Goal: Task Accomplishment & Management: Manage account settings

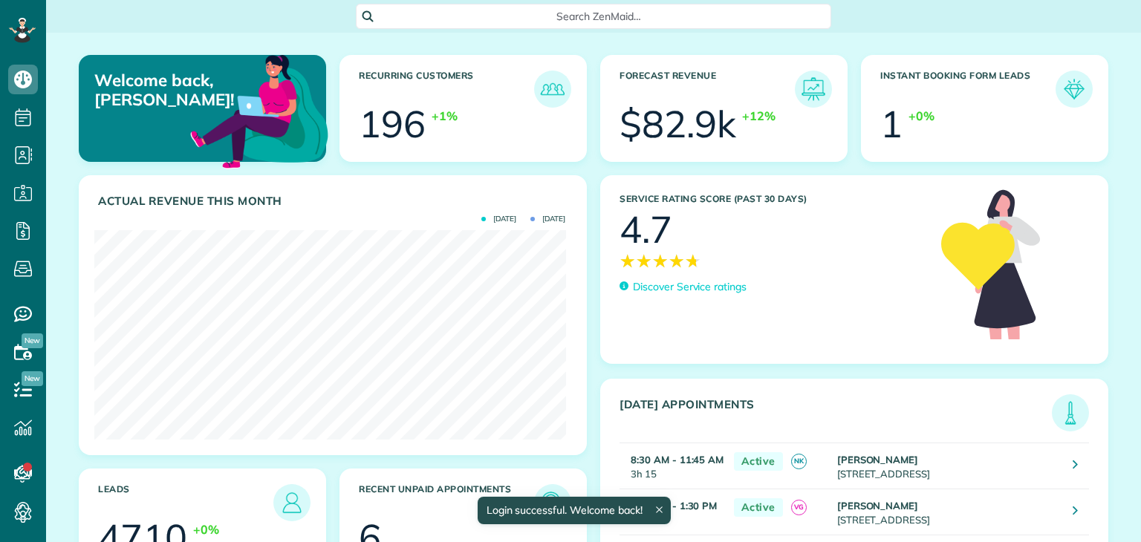
scroll to position [209, 471]
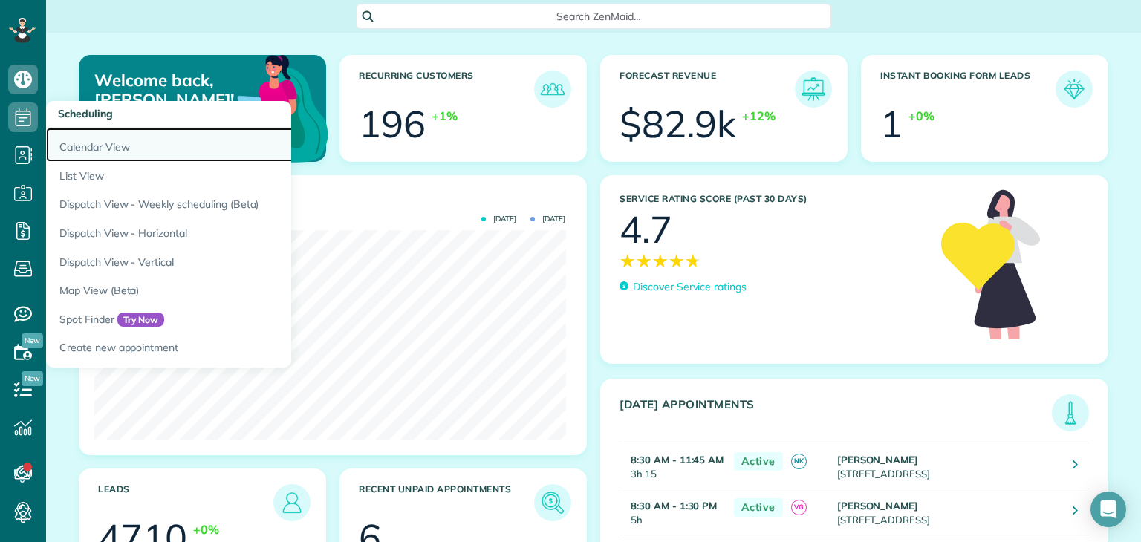
click at [120, 149] on link "Calendar View" at bounding box center [231, 145] width 371 height 34
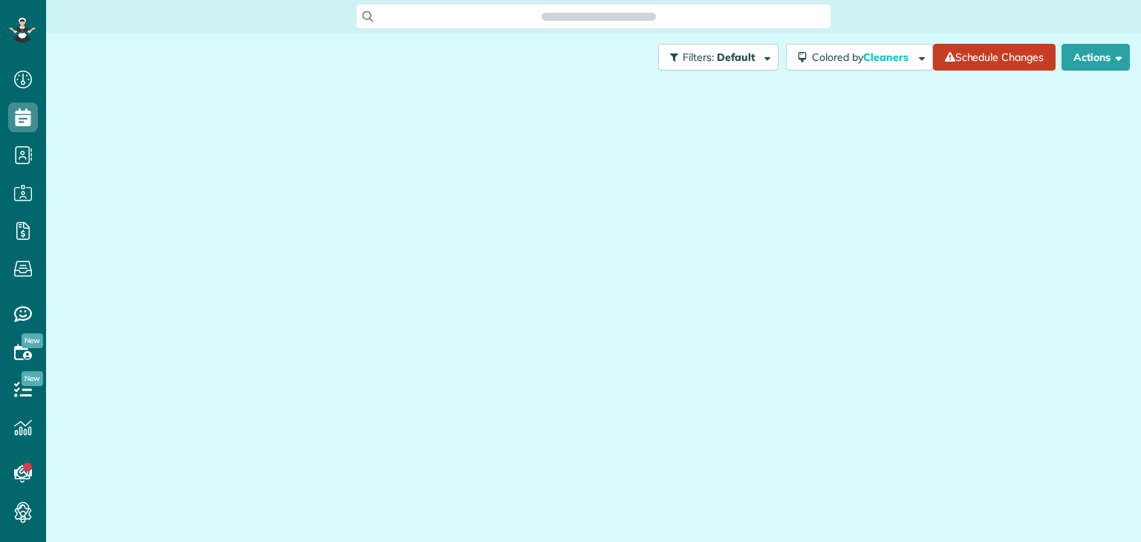
scroll to position [7, 7]
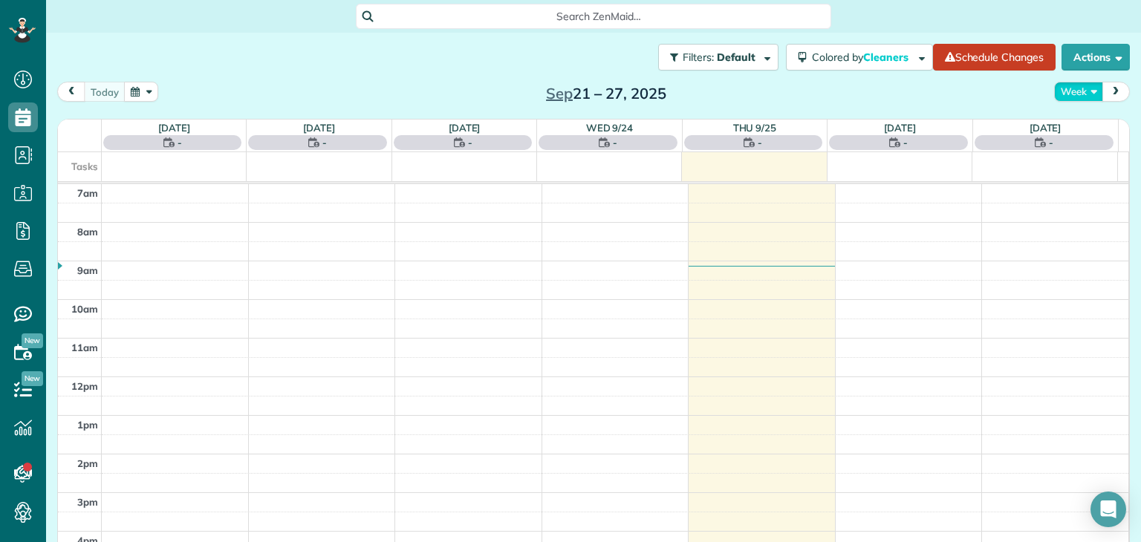
click at [1069, 94] on button "Week" at bounding box center [1078, 92] width 49 height 20
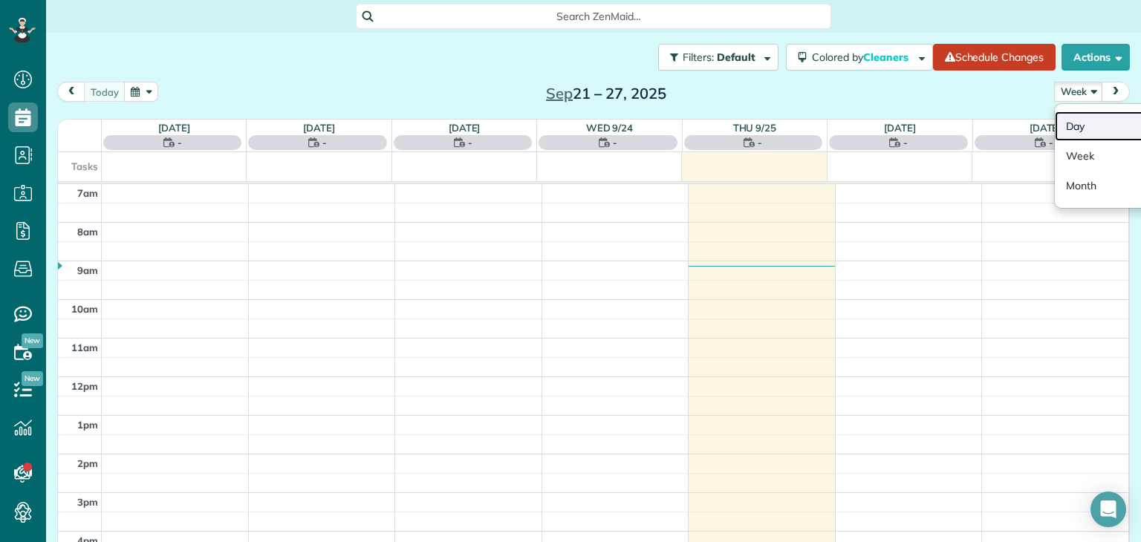
click at [1086, 119] on link "Day" at bounding box center [1113, 126] width 117 height 30
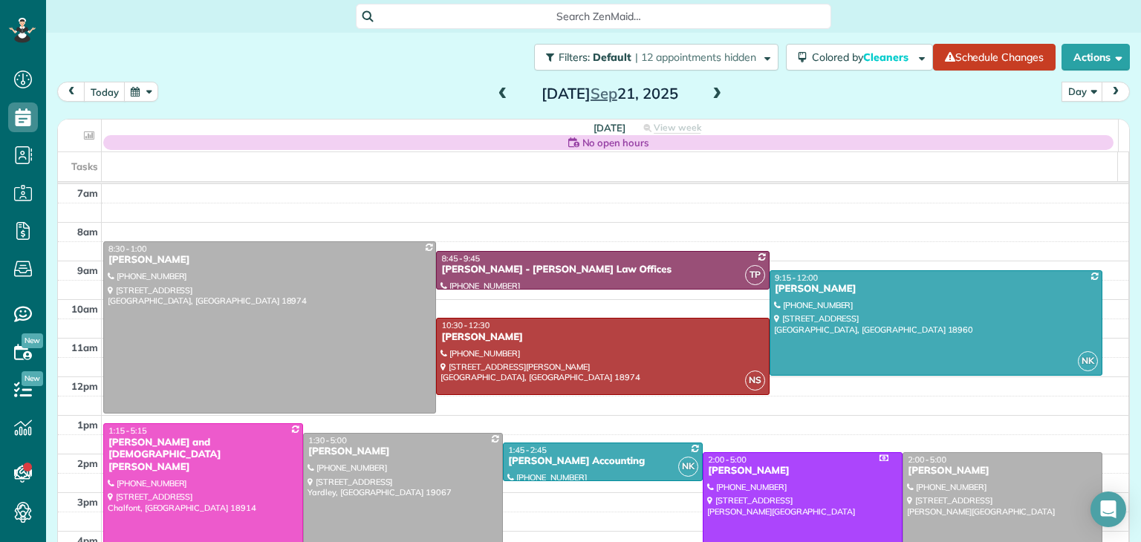
click at [708, 89] on span at bounding box center [716, 94] width 16 height 13
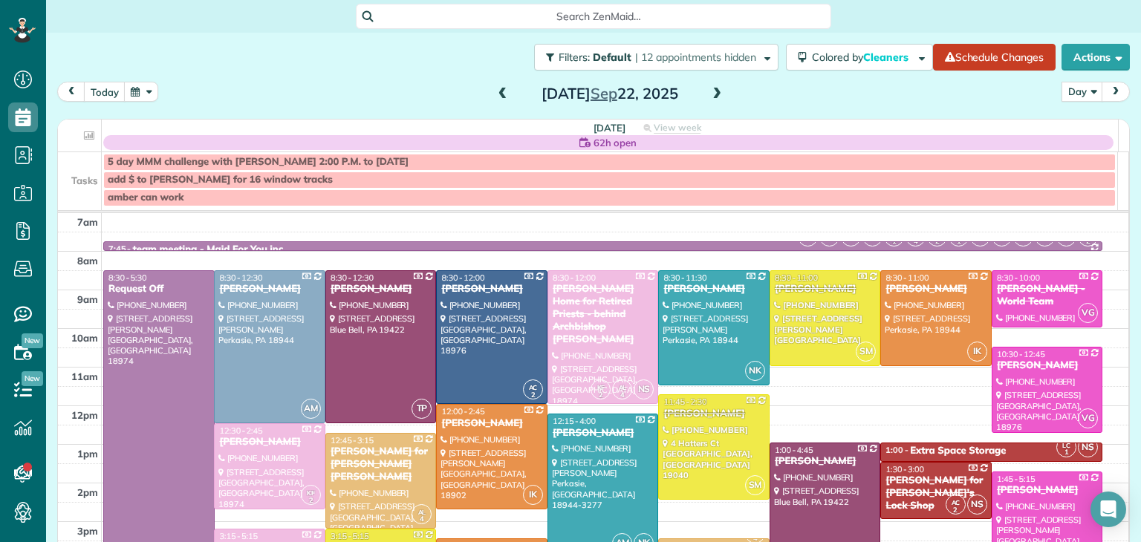
click at [708, 89] on span at bounding box center [716, 94] width 16 height 13
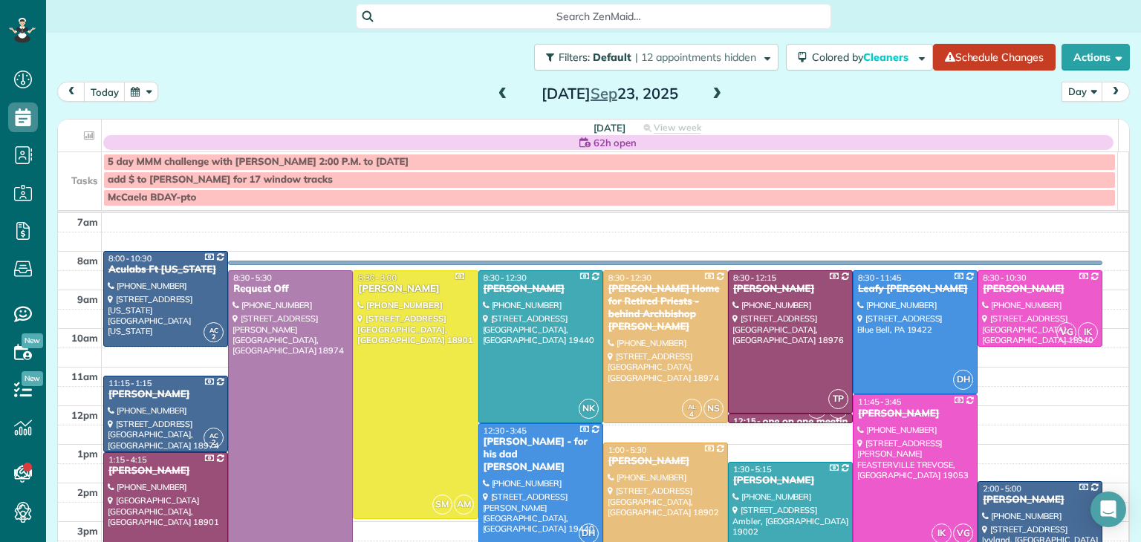
click at [708, 89] on span at bounding box center [716, 94] width 16 height 13
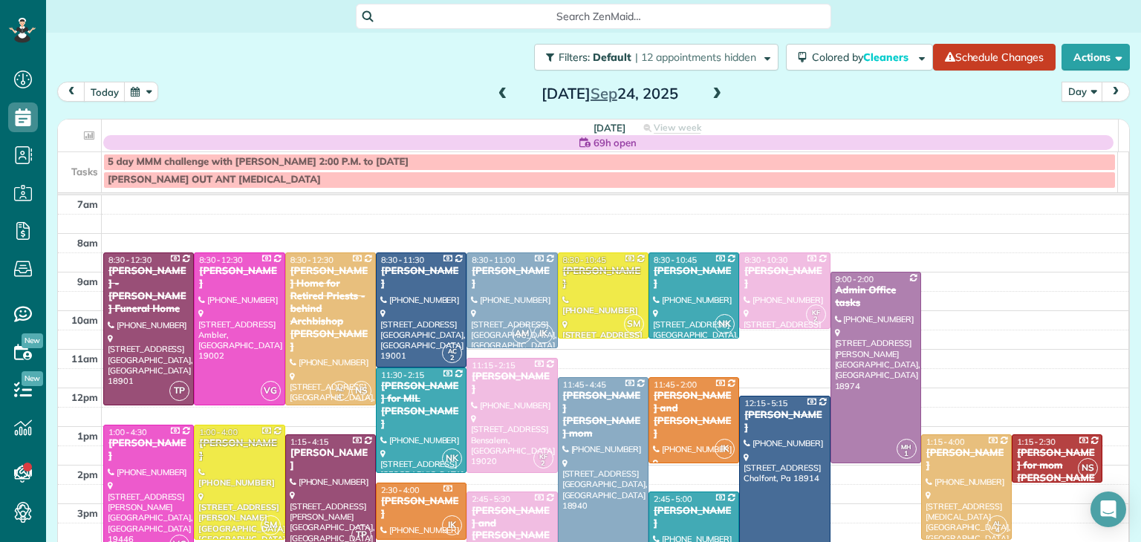
click at [708, 89] on span at bounding box center [716, 94] width 16 height 13
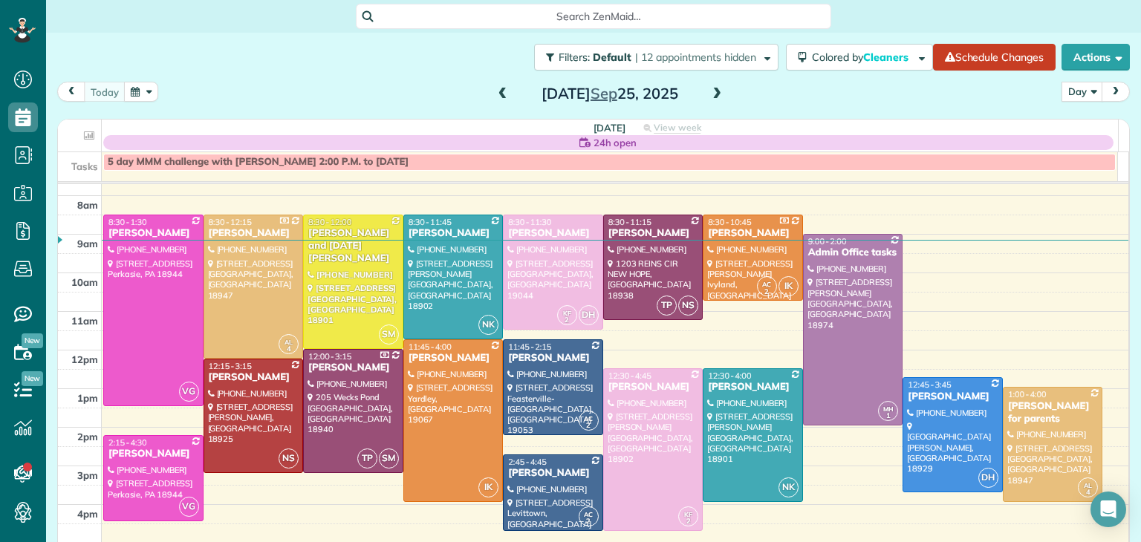
scroll to position [33, 0]
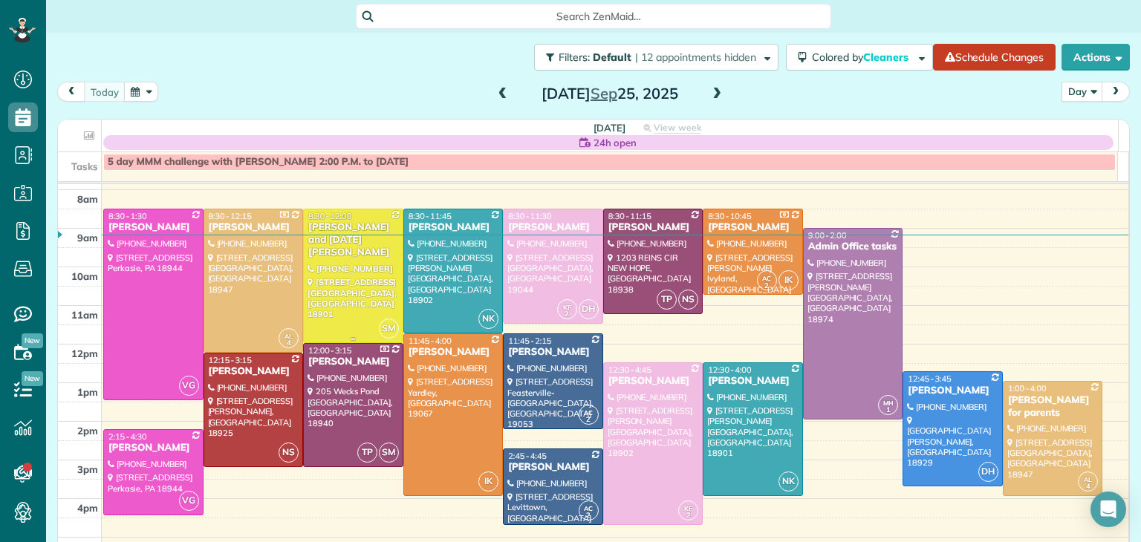
click at [333, 283] on div at bounding box center [353, 275] width 99 height 133
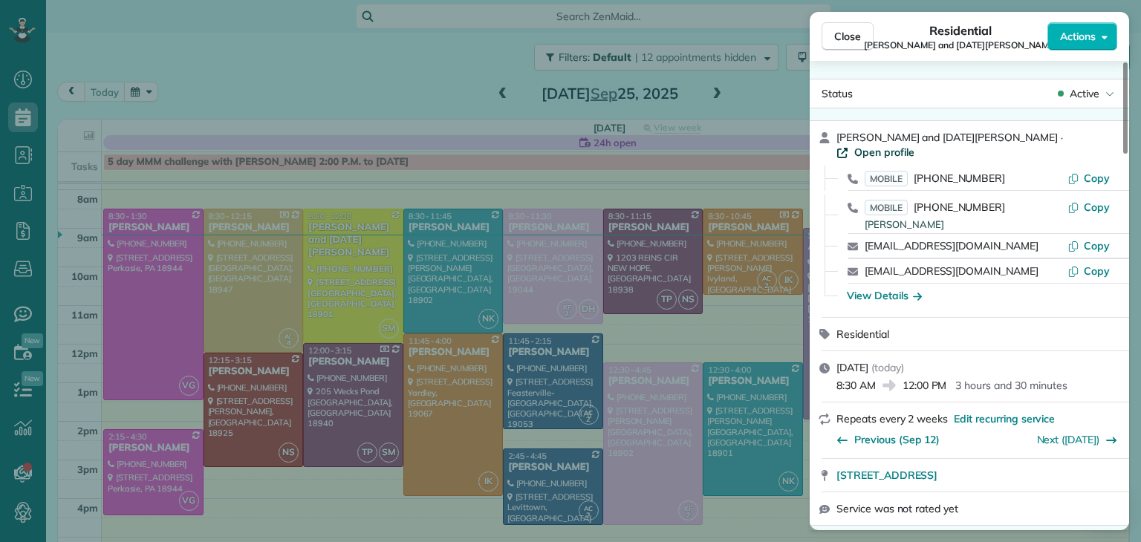
click at [914, 145] on span "Open profile" at bounding box center [884, 152] width 60 height 15
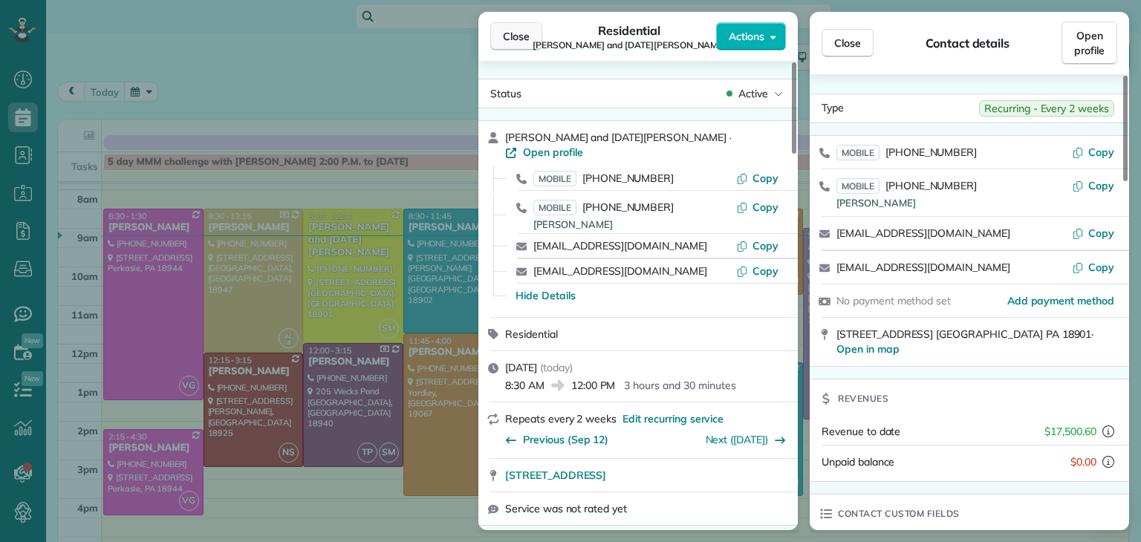
click at [524, 39] on span "Close" at bounding box center [516, 36] width 27 height 15
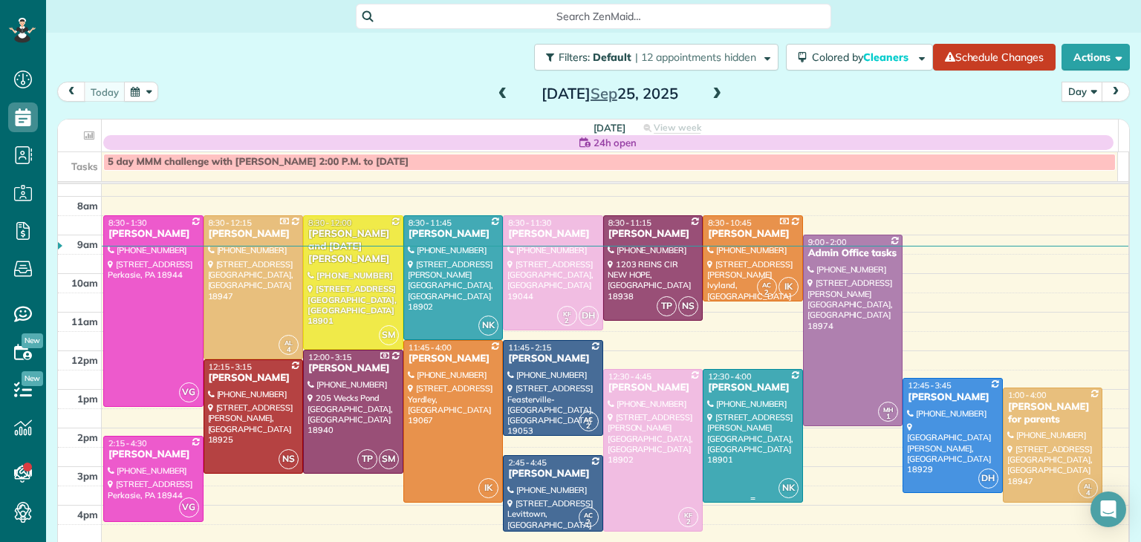
scroll to position [27, 0]
click at [711, 97] on span at bounding box center [716, 94] width 16 height 13
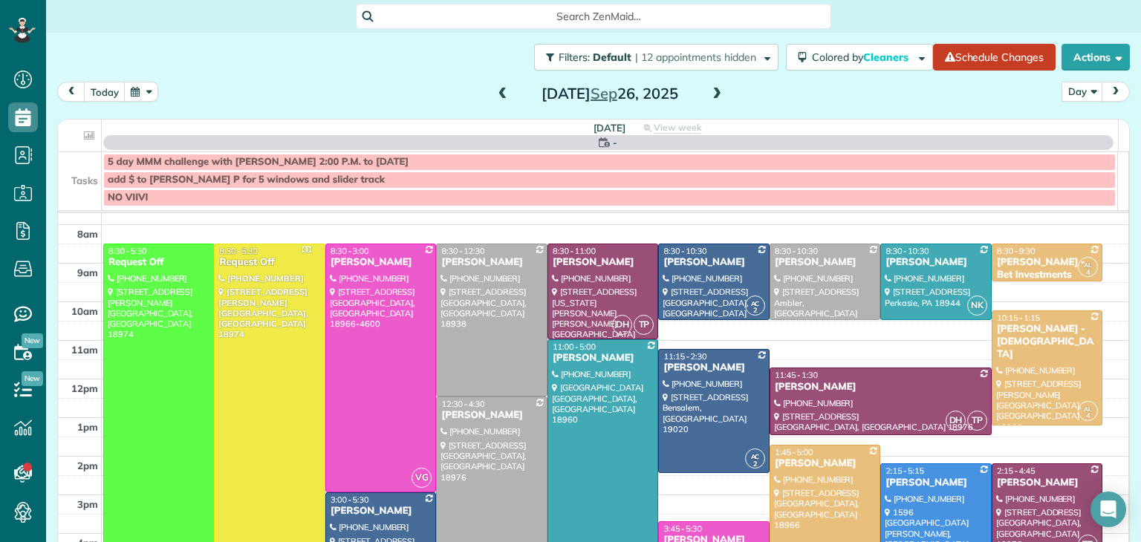
scroll to position [0, 0]
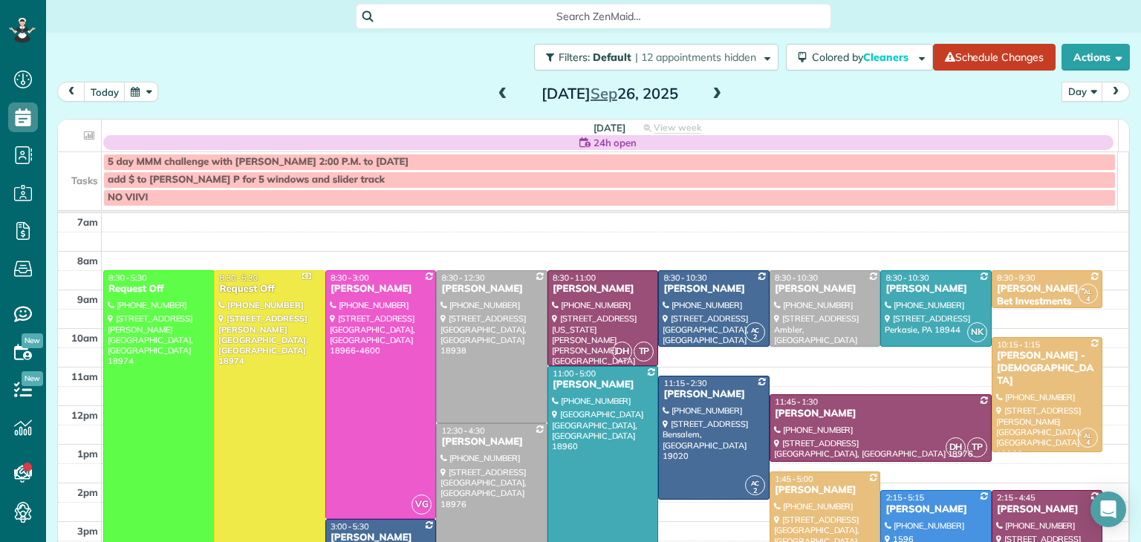
click at [711, 97] on span at bounding box center [716, 94] width 16 height 13
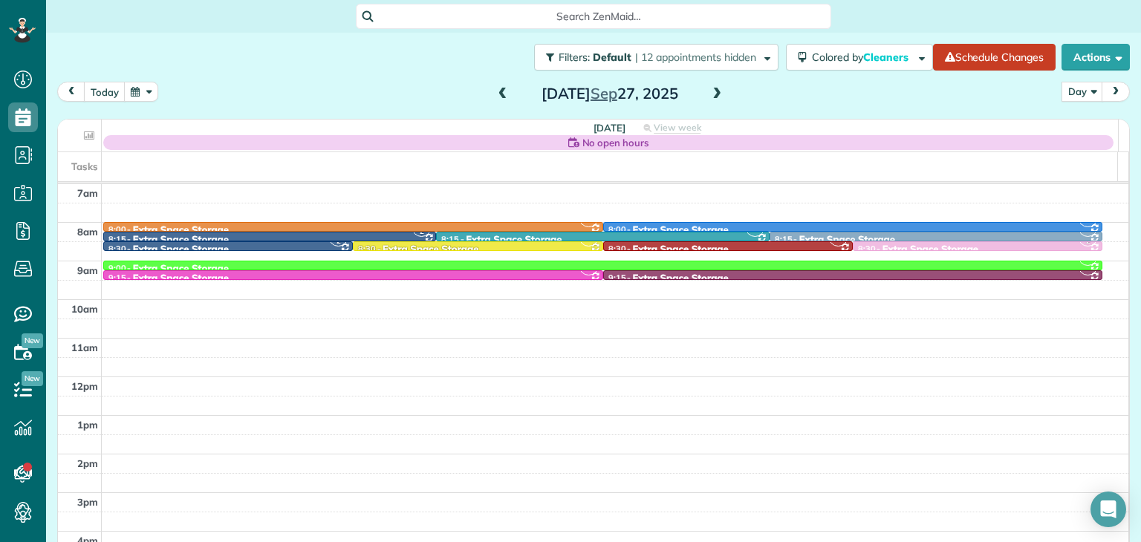
click at [711, 97] on span at bounding box center [716, 94] width 16 height 13
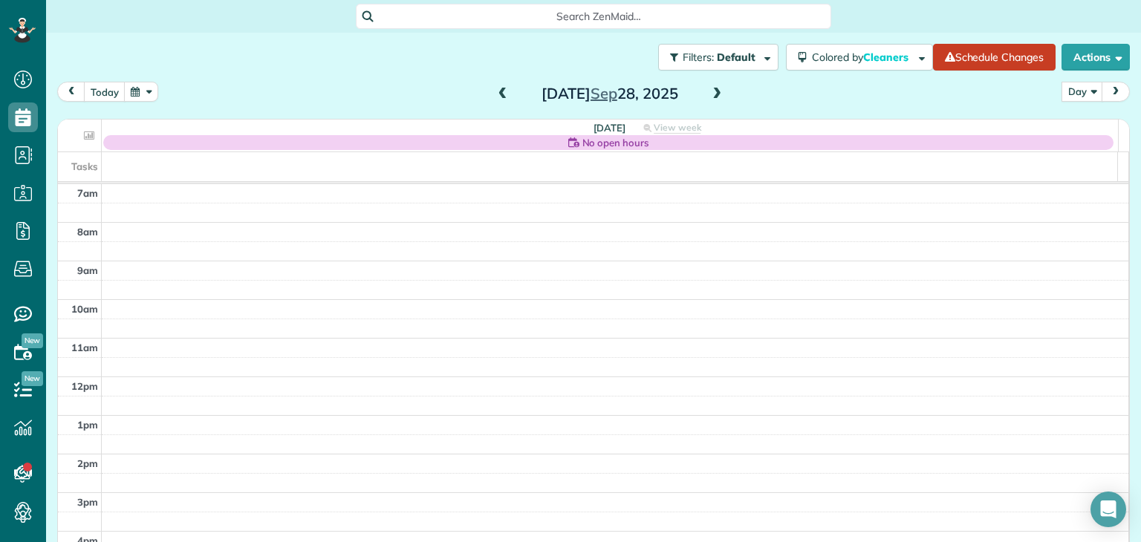
click at [711, 97] on span at bounding box center [716, 94] width 16 height 13
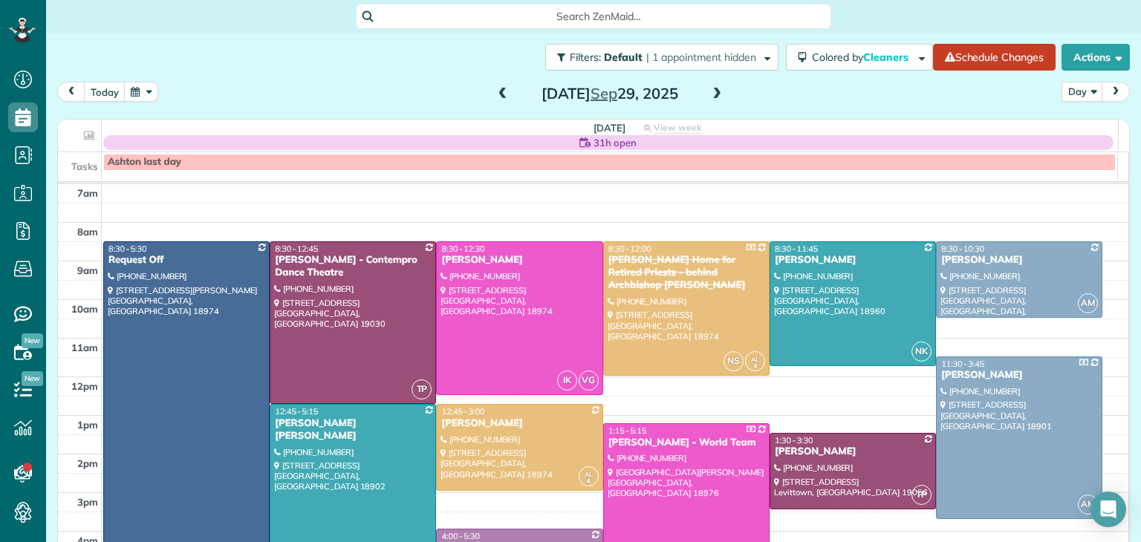
click at [711, 97] on span at bounding box center [716, 94] width 16 height 13
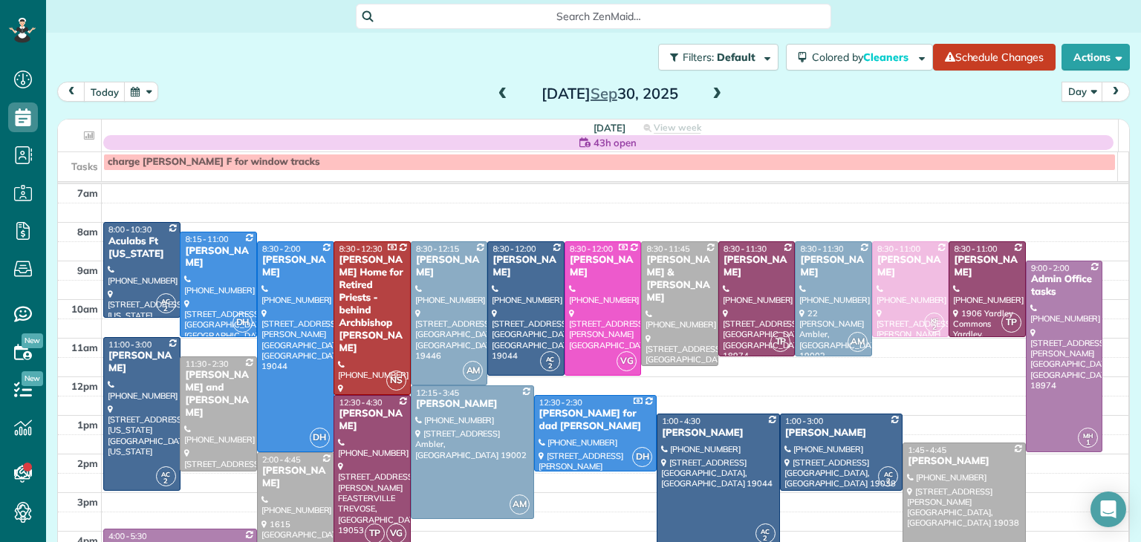
click at [711, 97] on span at bounding box center [716, 94] width 16 height 13
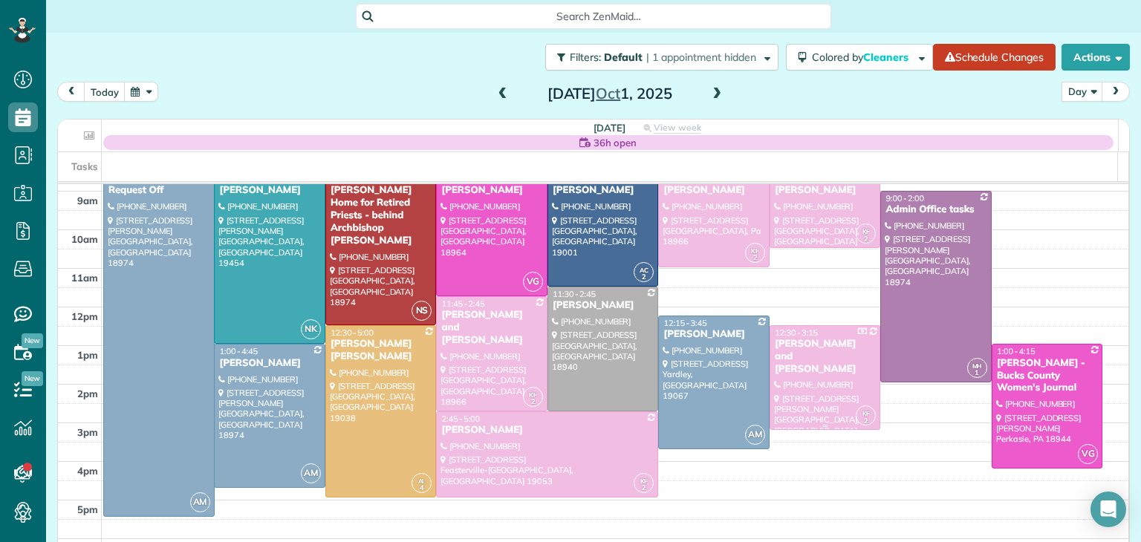
scroll to position [49, 0]
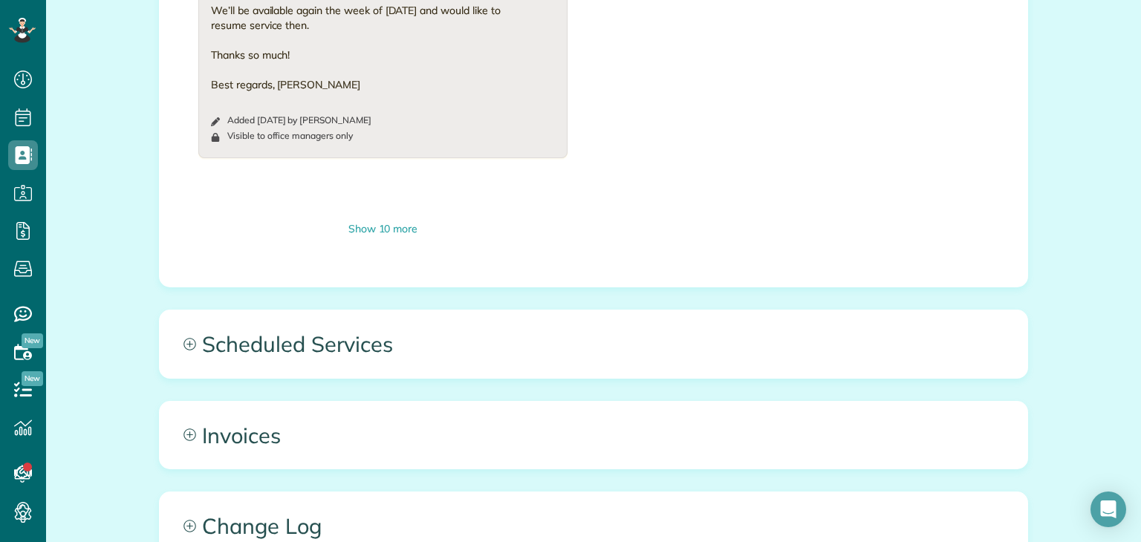
scroll to position [1615, 0]
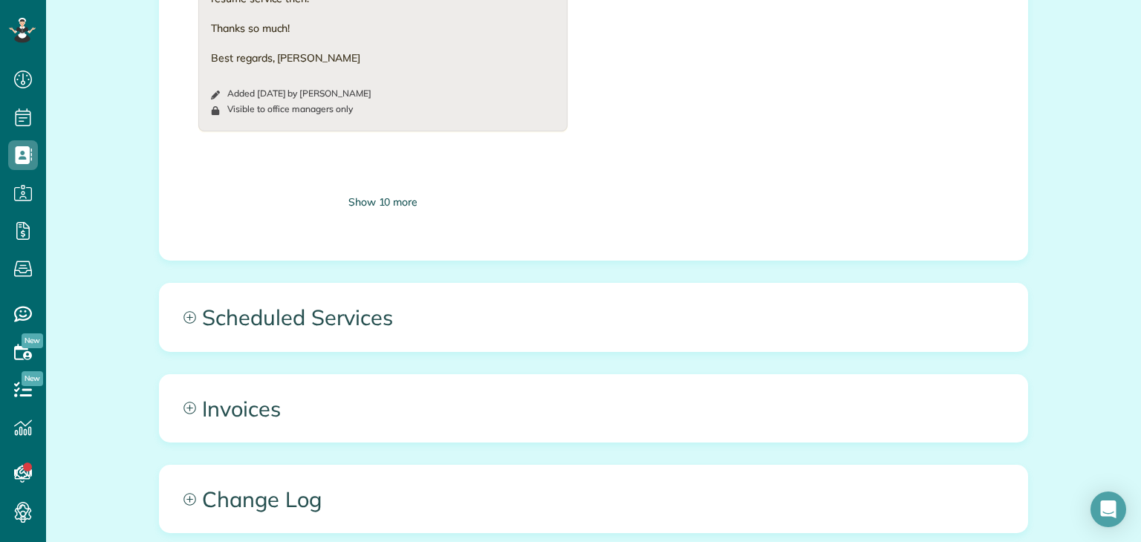
click at [366, 203] on div "Show 10 more" at bounding box center [382, 203] width 369 height 16
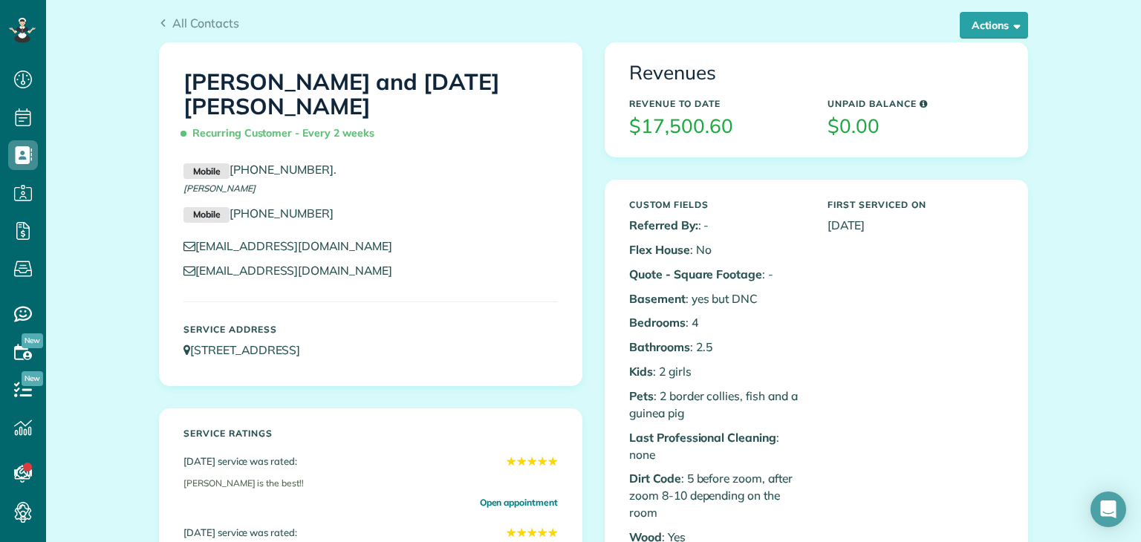
scroll to position [0, 0]
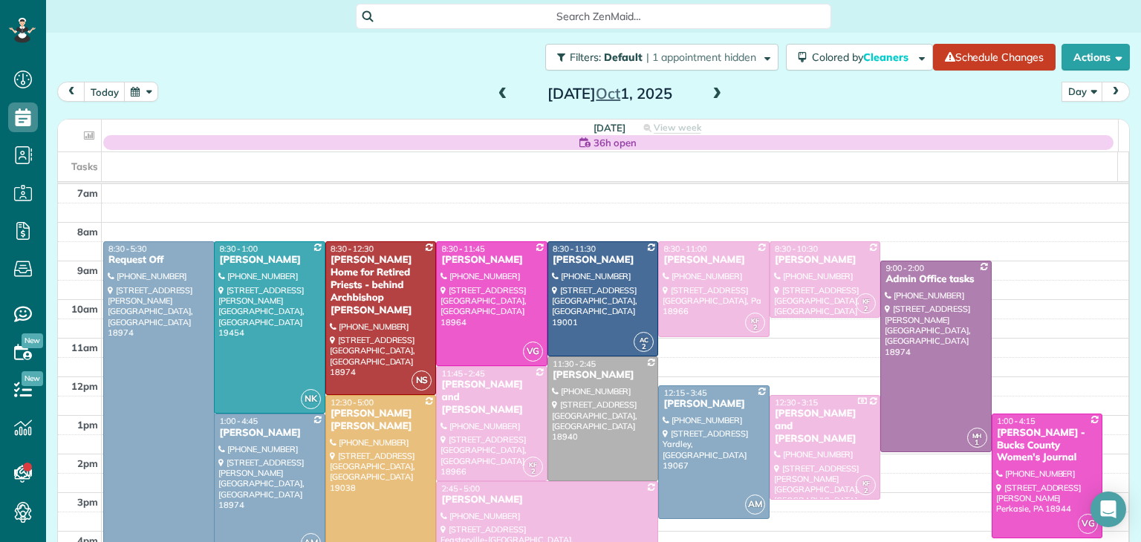
scroll to position [49, 0]
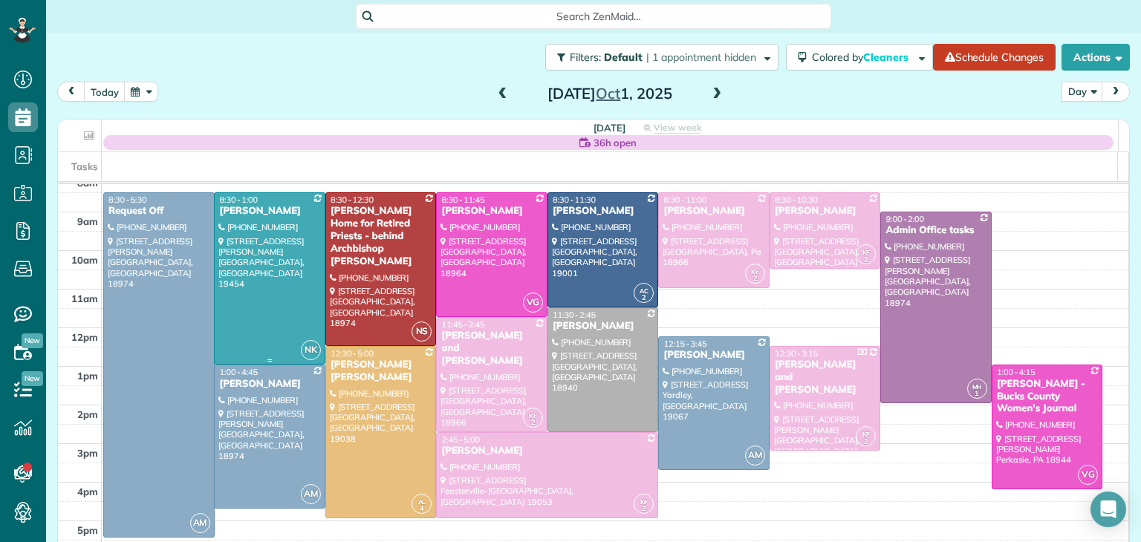
click at [264, 241] on div at bounding box center [270, 278] width 110 height 171
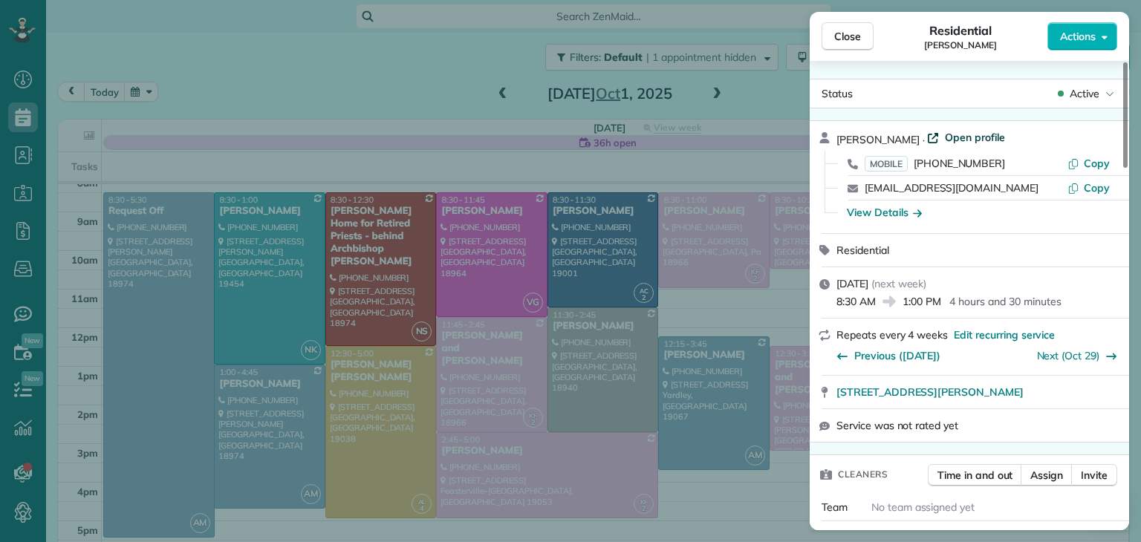
click at [1000, 138] on span "Open profile" at bounding box center [975, 137] width 60 height 15
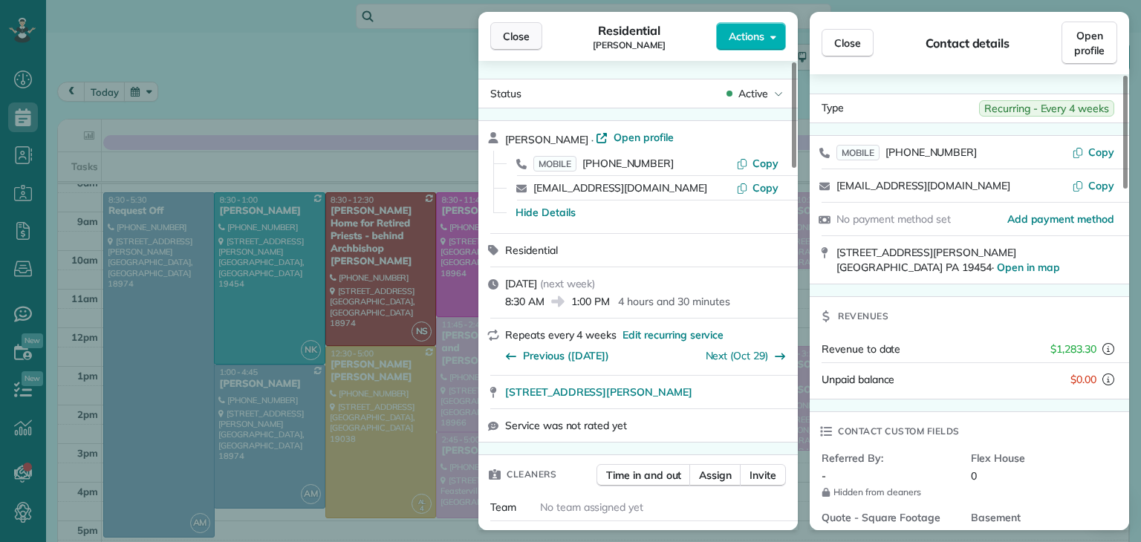
click at [519, 44] on button "Close" at bounding box center [516, 36] width 52 height 28
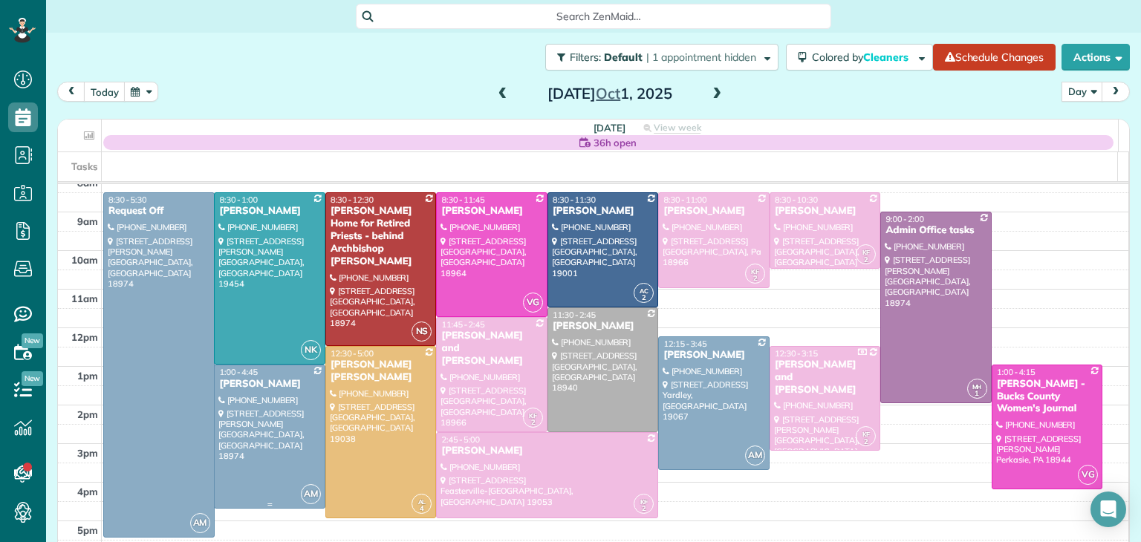
click at [276, 426] on div at bounding box center [270, 436] width 110 height 143
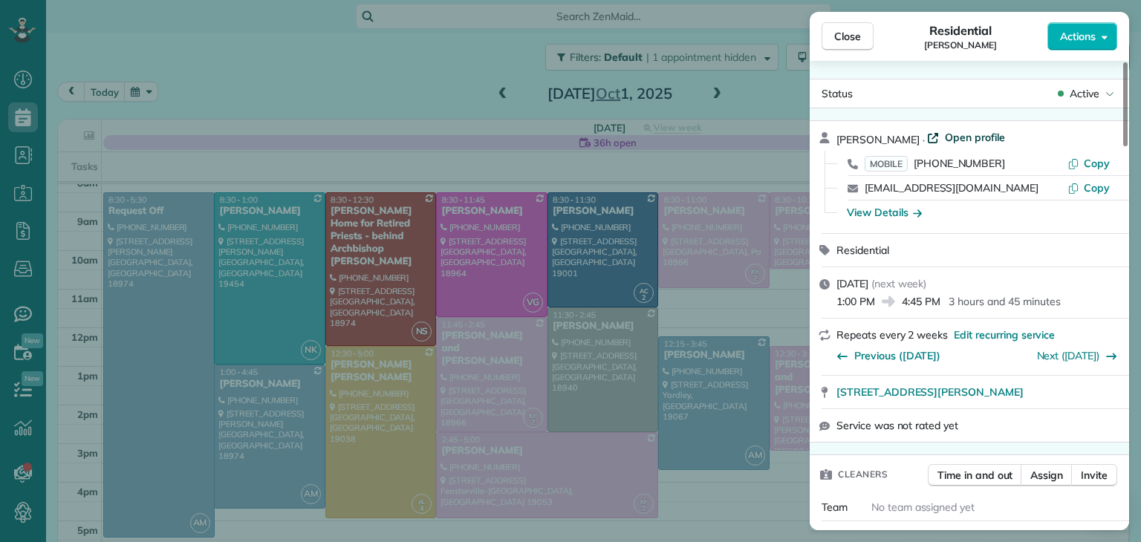
click at [965, 134] on span "Open profile" at bounding box center [975, 137] width 60 height 15
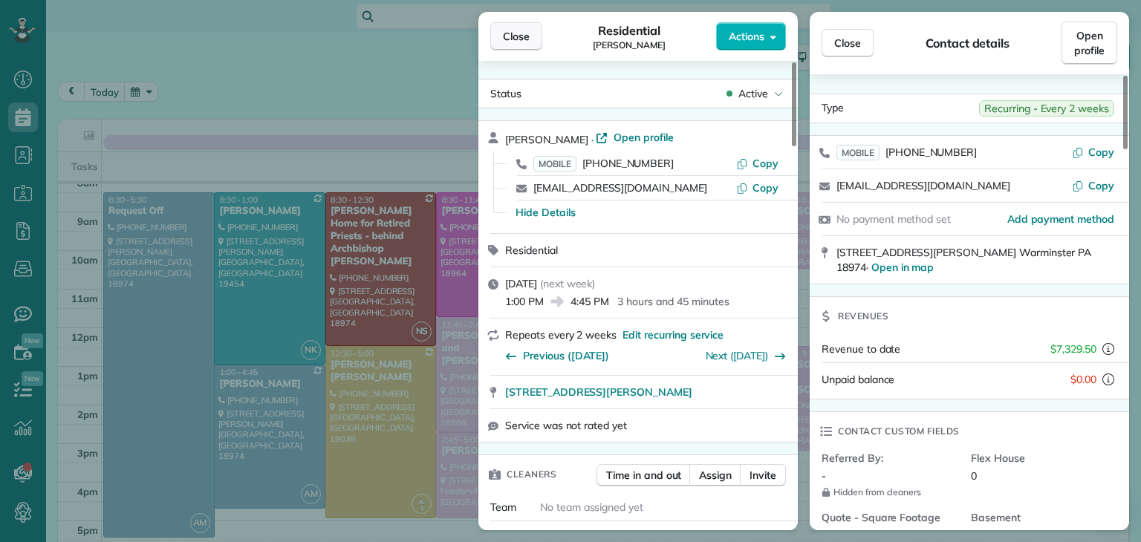
click at [521, 33] on span "Close" at bounding box center [516, 36] width 27 height 15
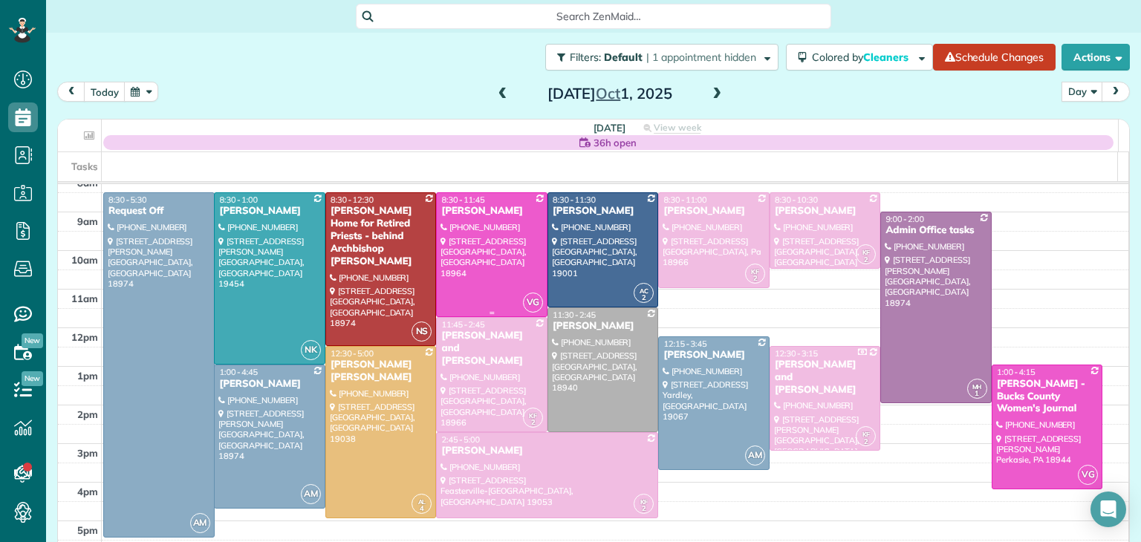
click at [493, 225] on div at bounding box center [492, 254] width 110 height 123
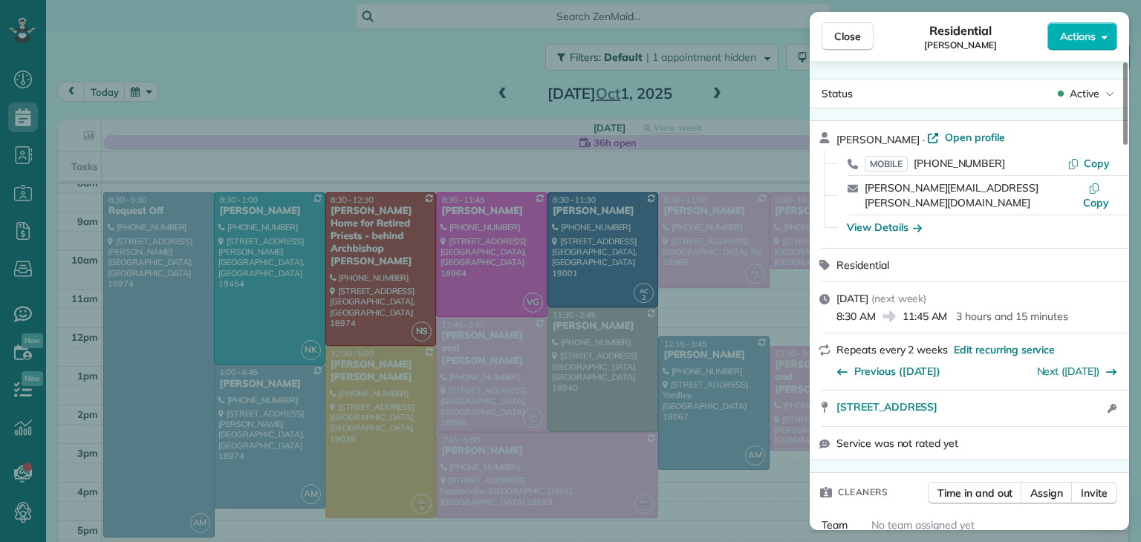
scroll to position [1, 0]
click at [952, 137] on span "Open profile" at bounding box center [975, 136] width 60 height 15
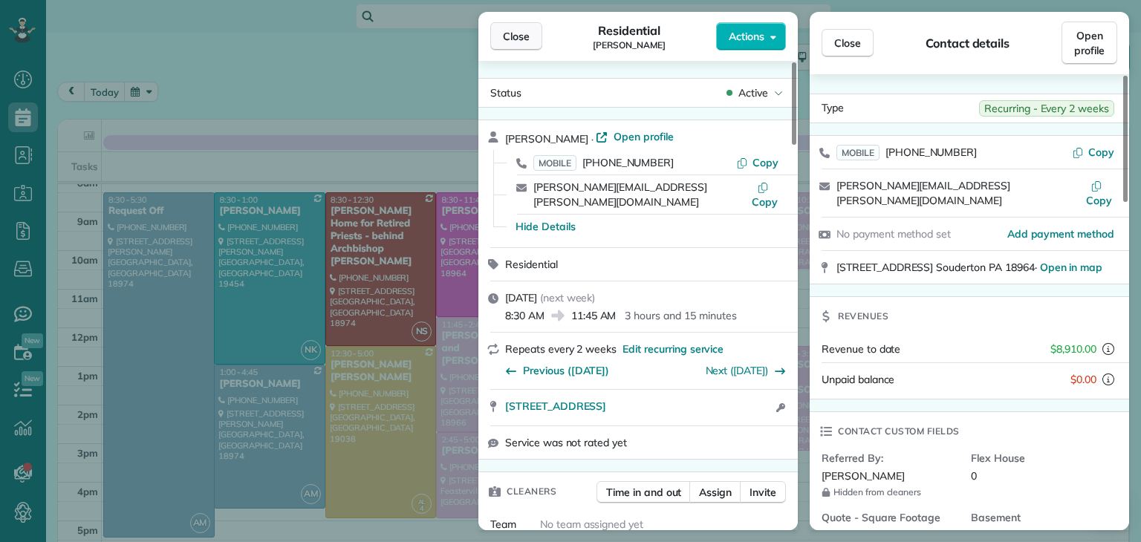
click at [517, 29] on span "Close" at bounding box center [516, 36] width 27 height 15
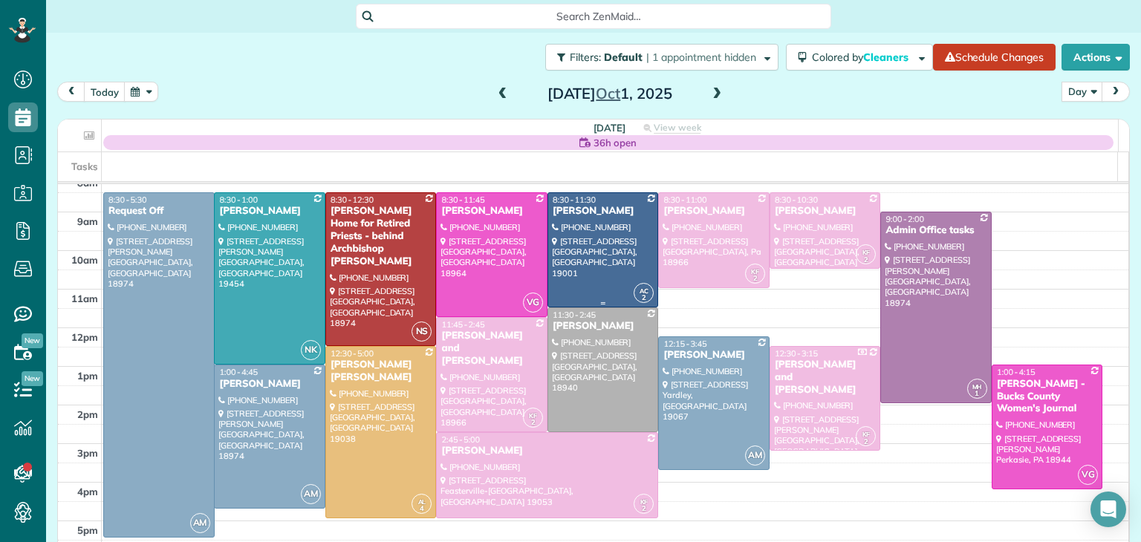
click at [573, 231] on div at bounding box center [603, 250] width 110 height 114
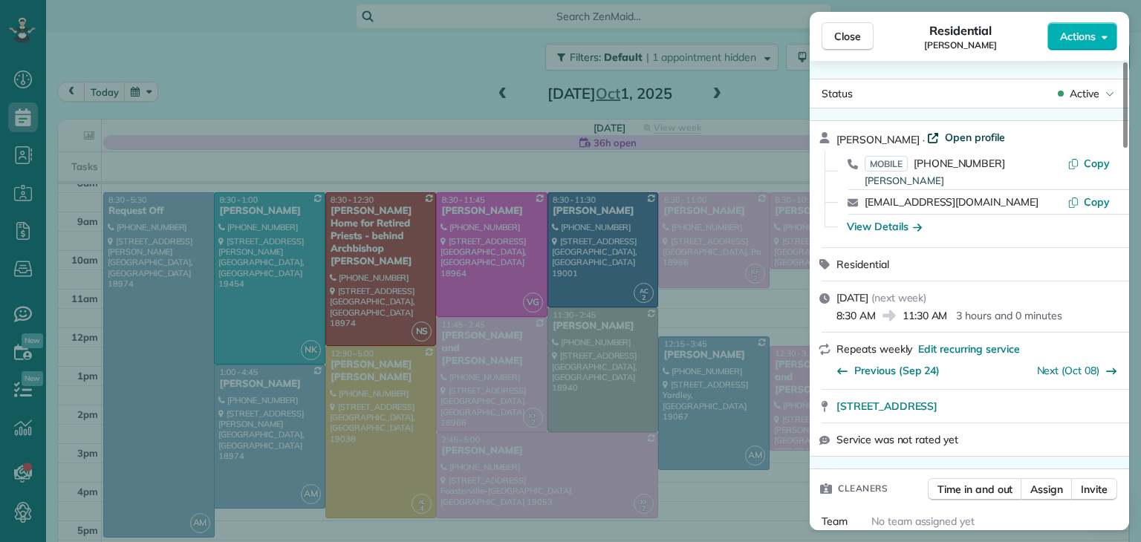
click at [945, 140] on span "Open profile" at bounding box center [975, 137] width 60 height 15
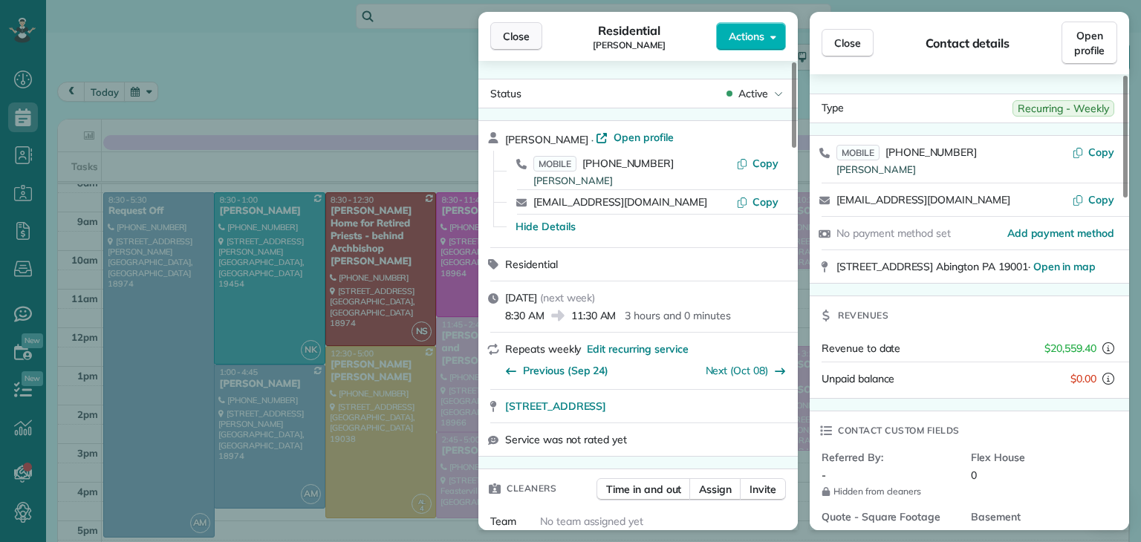
click at [520, 33] on span "Close" at bounding box center [516, 36] width 27 height 15
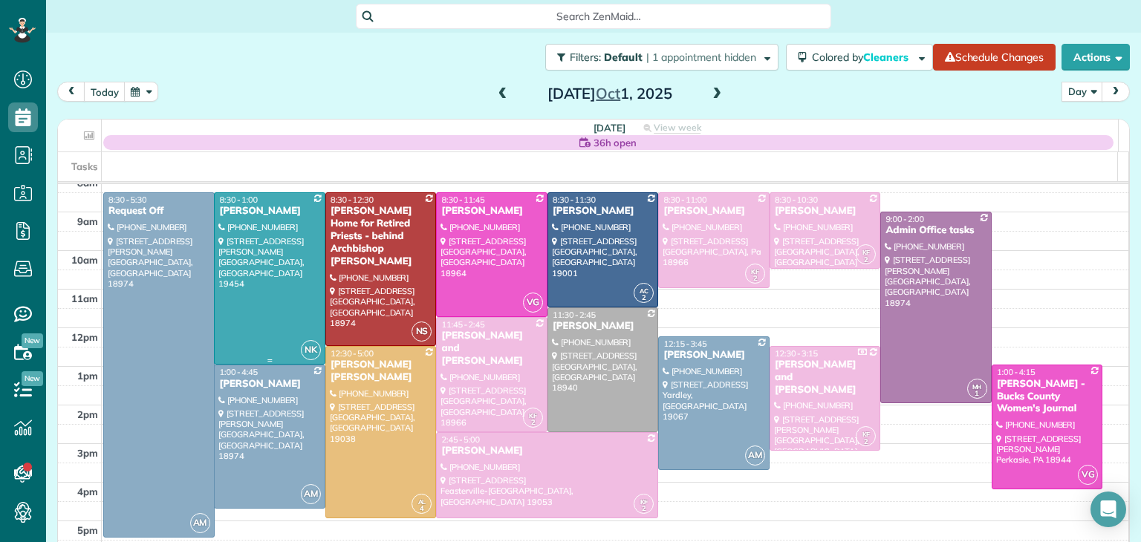
click at [273, 270] on div at bounding box center [270, 278] width 110 height 171
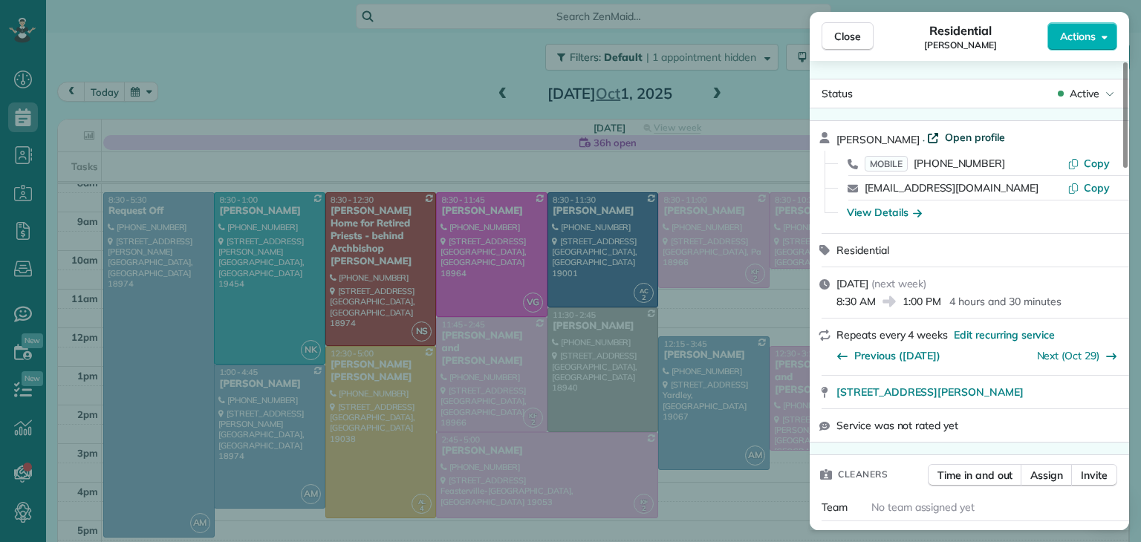
click at [1004, 139] on span "Open profile" at bounding box center [975, 137] width 60 height 15
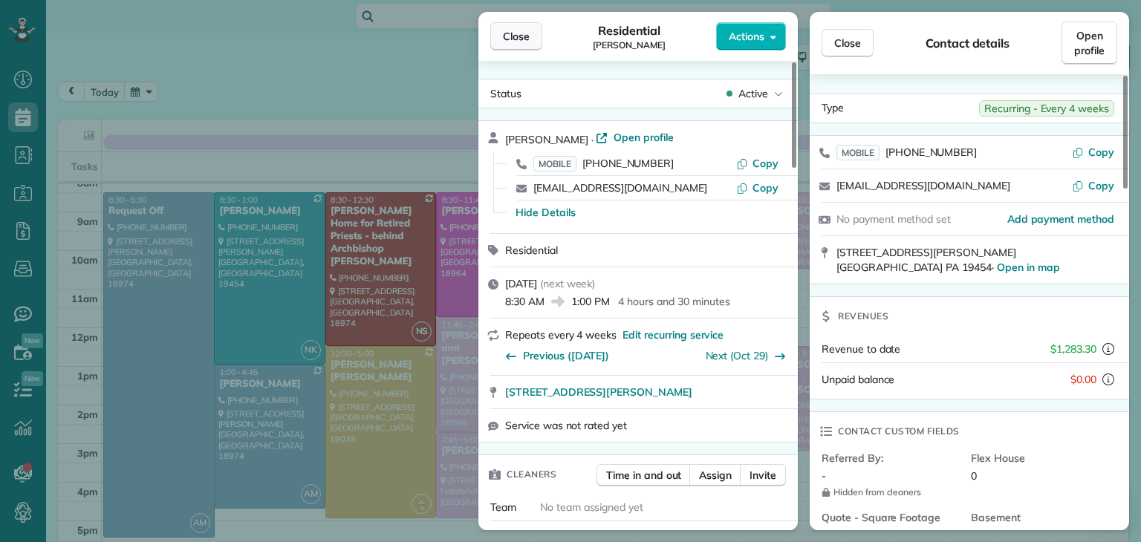
click at [520, 39] on span "Close" at bounding box center [516, 36] width 27 height 15
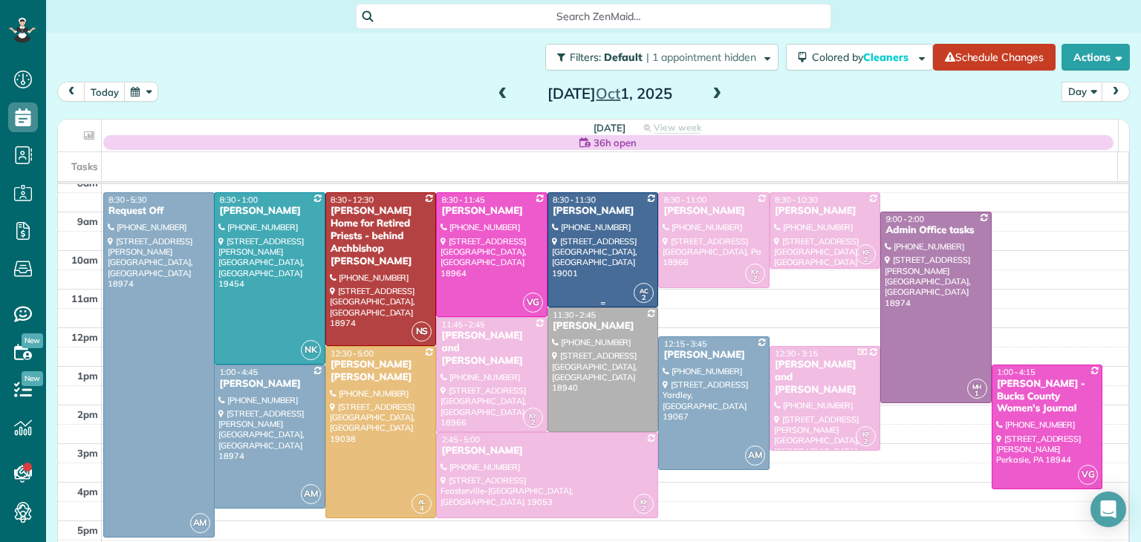
click at [582, 245] on div at bounding box center [603, 250] width 110 height 114
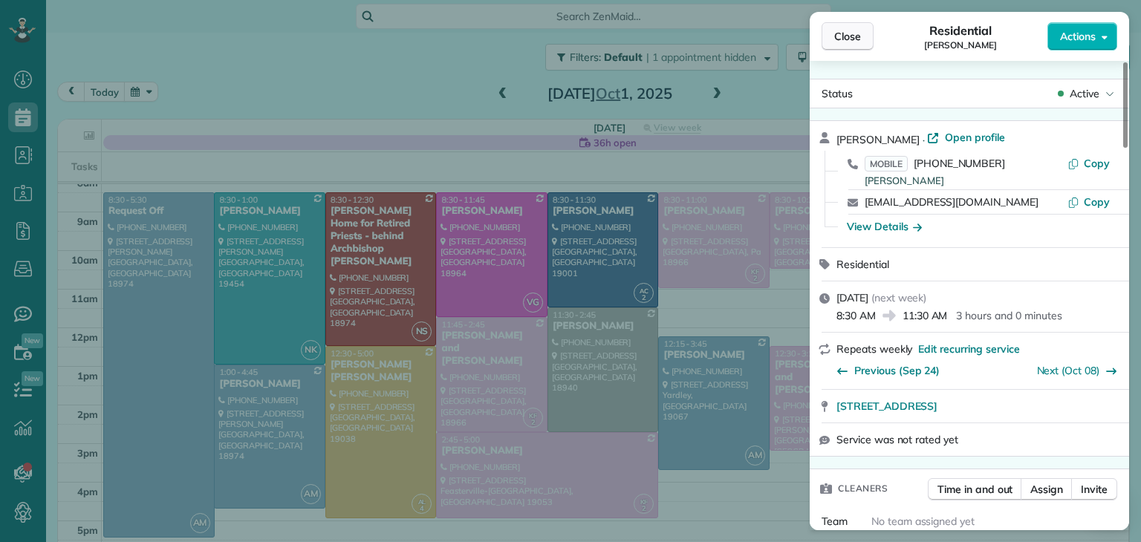
click at [850, 46] on button "Close" at bounding box center [847, 36] width 52 height 28
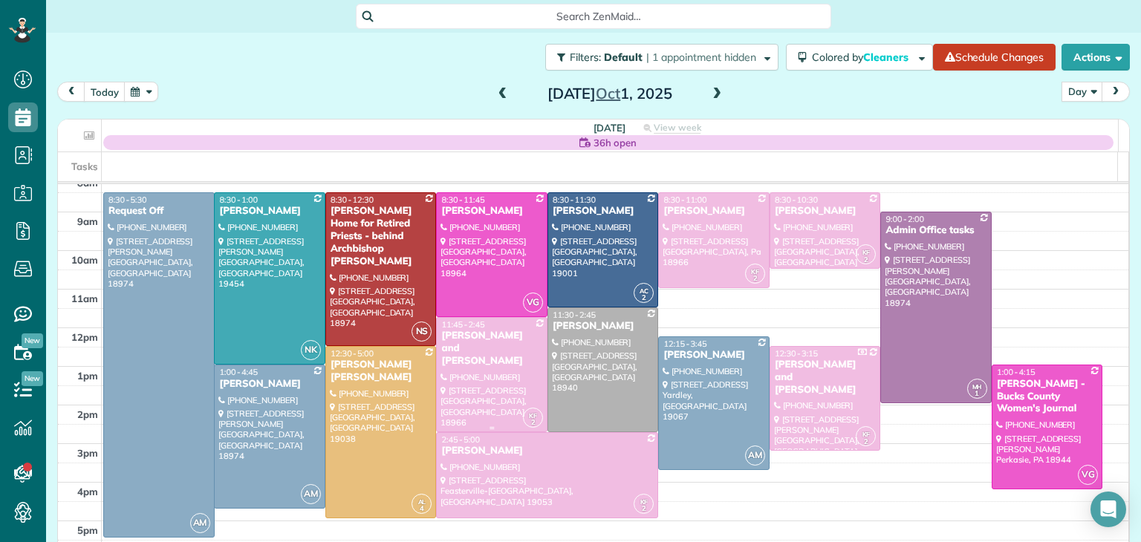
click at [495, 373] on div at bounding box center [492, 375] width 110 height 114
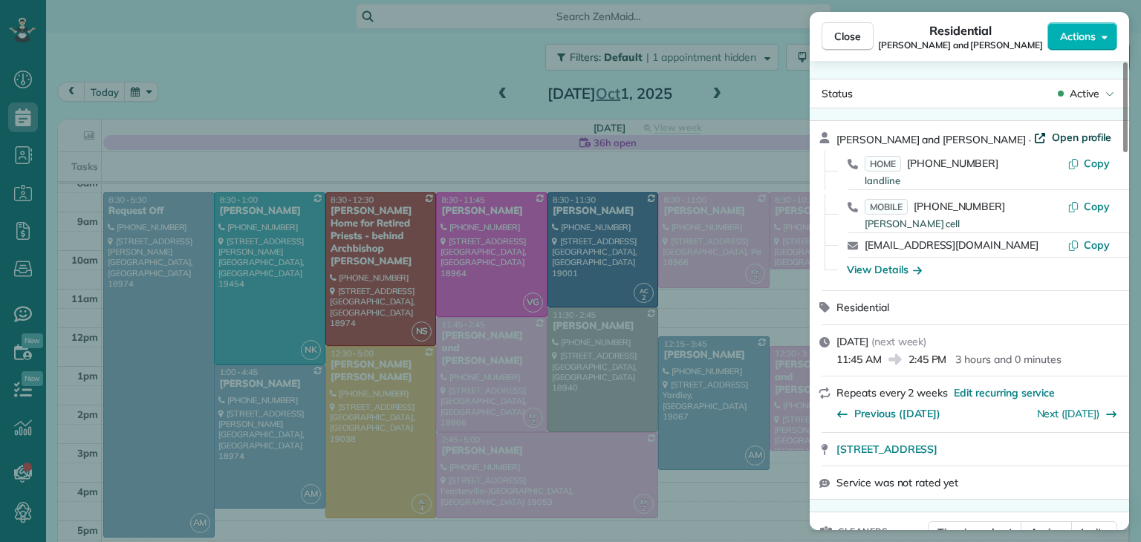
click at [1052, 137] on span "Open profile" at bounding box center [1082, 137] width 60 height 15
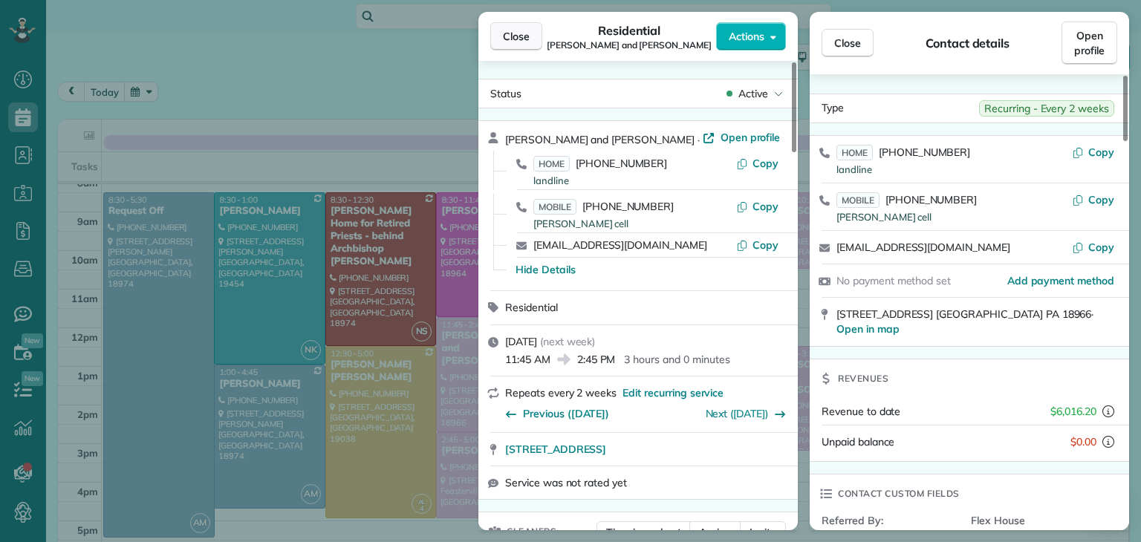
click at [514, 40] on span "Close" at bounding box center [516, 36] width 27 height 15
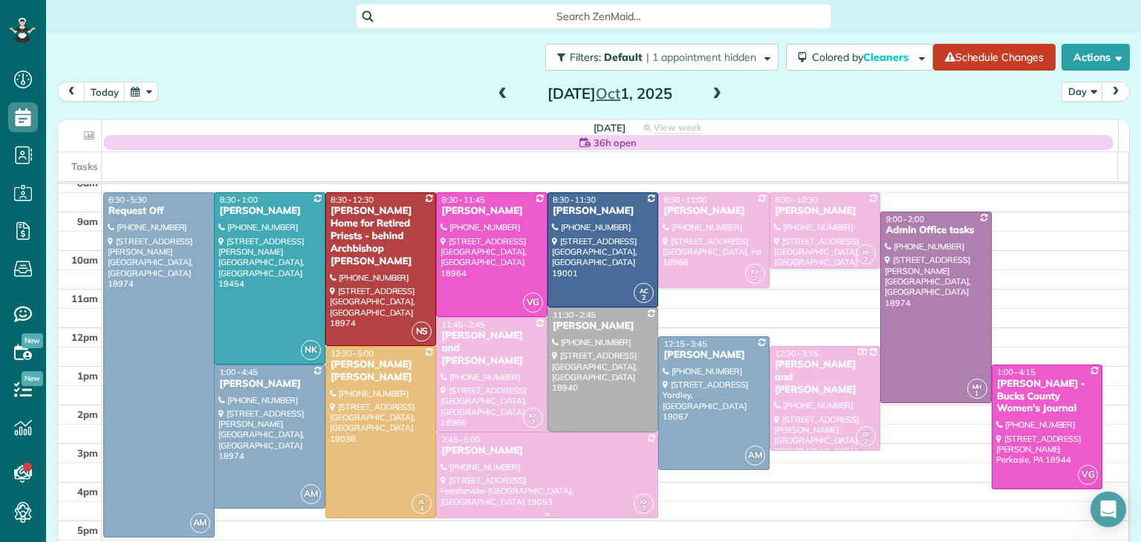
click at [541, 460] on div at bounding box center [547, 475] width 221 height 85
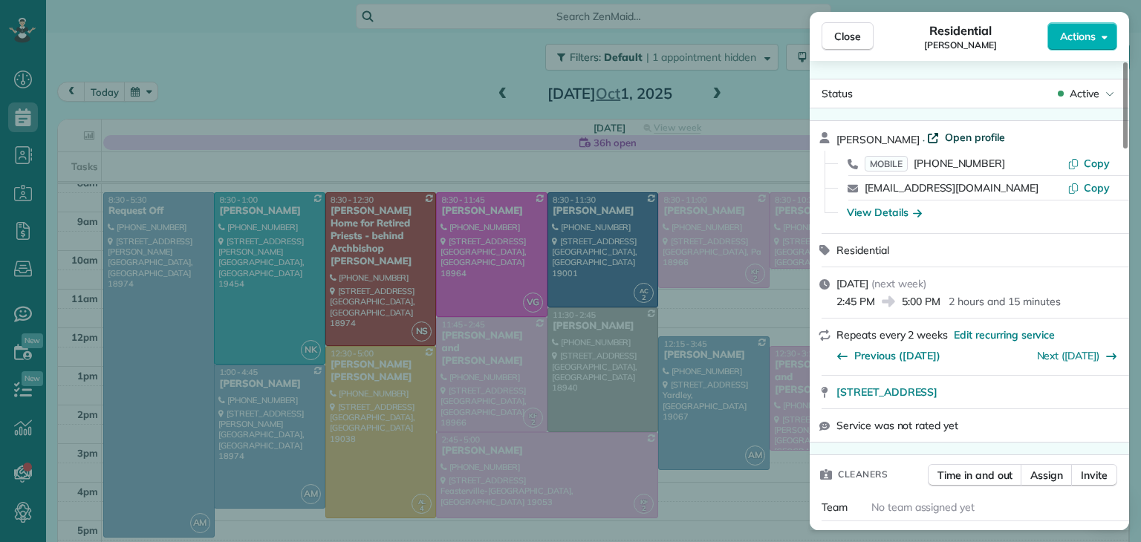
click at [983, 137] on span "Open profile" at bounding box center [975, 137] width 60 height 15
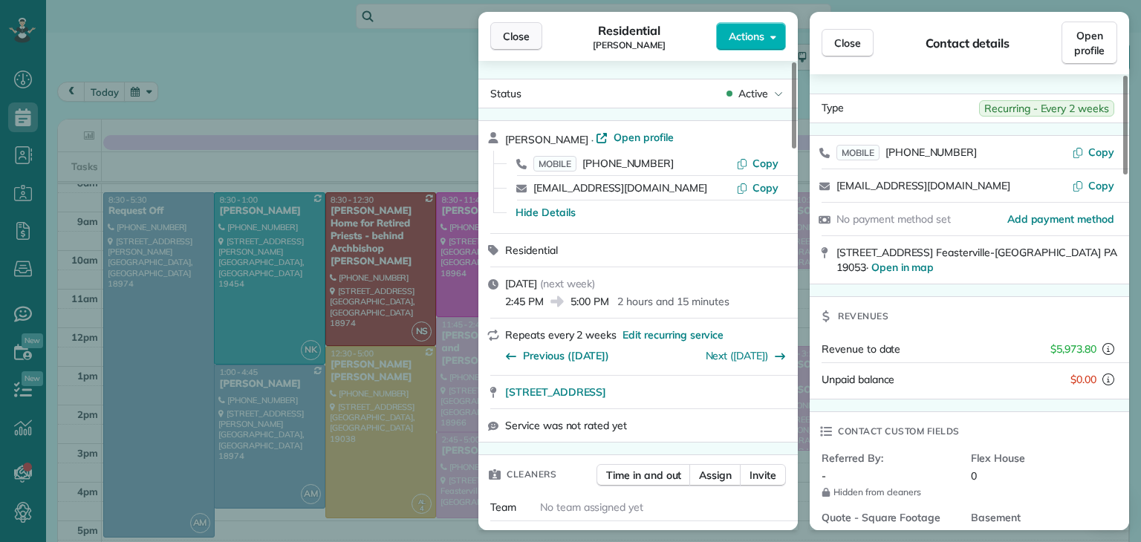
click at [523, 41] on span "Close" at bounding box center [516, 36] width 27 height 15
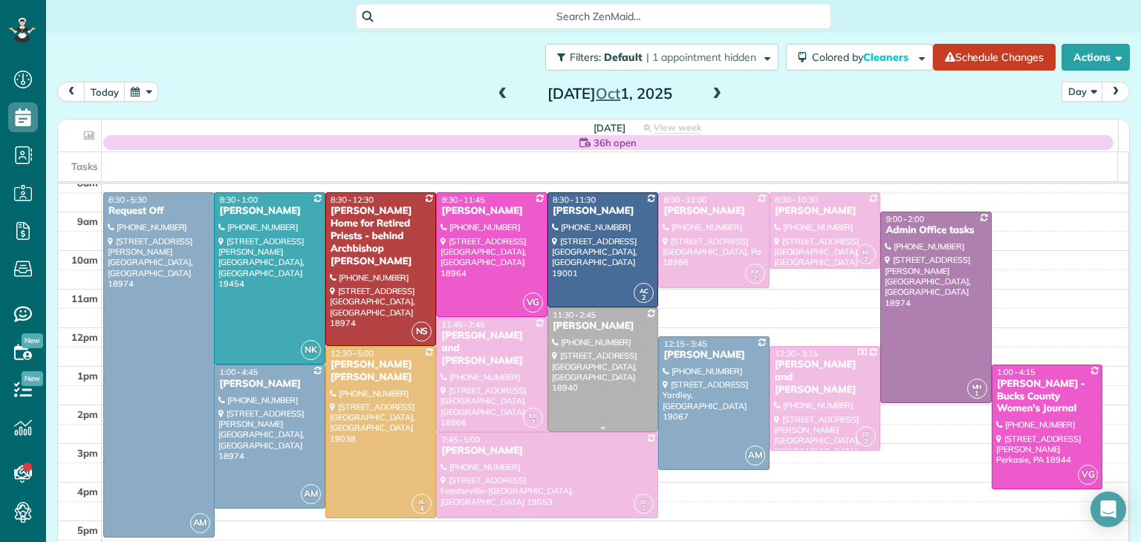
click at [581, 360] on div at bounding box center [603, 369] width 110 height 123
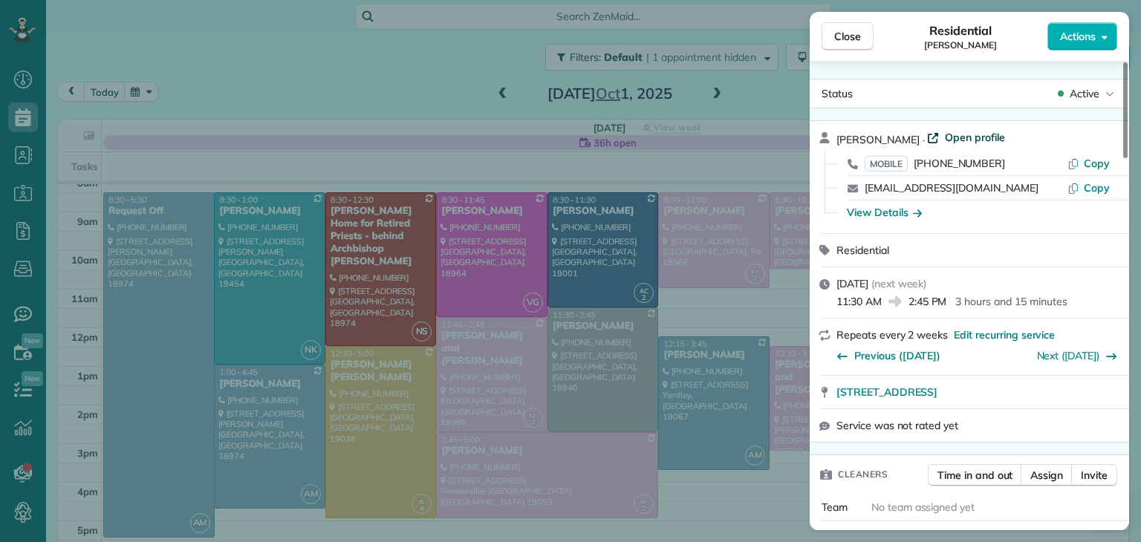
click at [971, 138] on span "Open profile" at bounding box center [975, 137] width 60 height 15
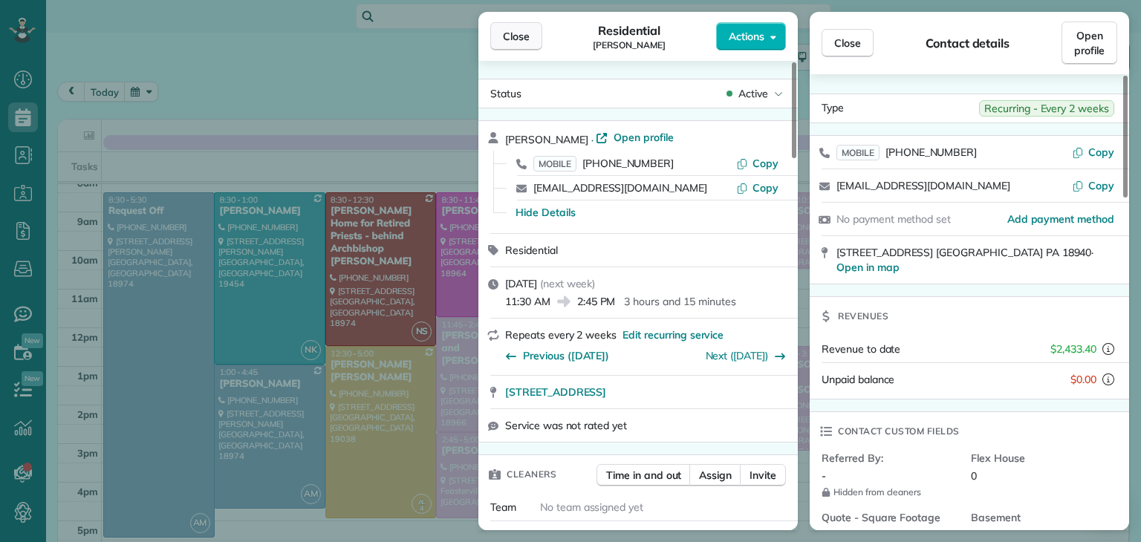
click at [507, 42] on span "Close" at bounding box center [516, 36] width 27 height 15
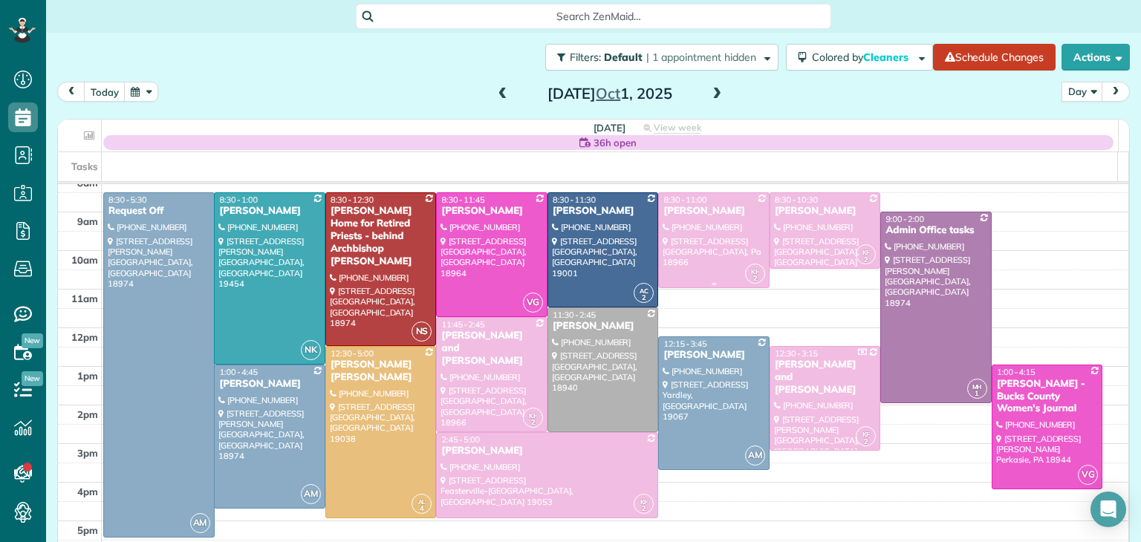
click at [706, 235] on div at bounding box center [714, 240] width 110 height 94
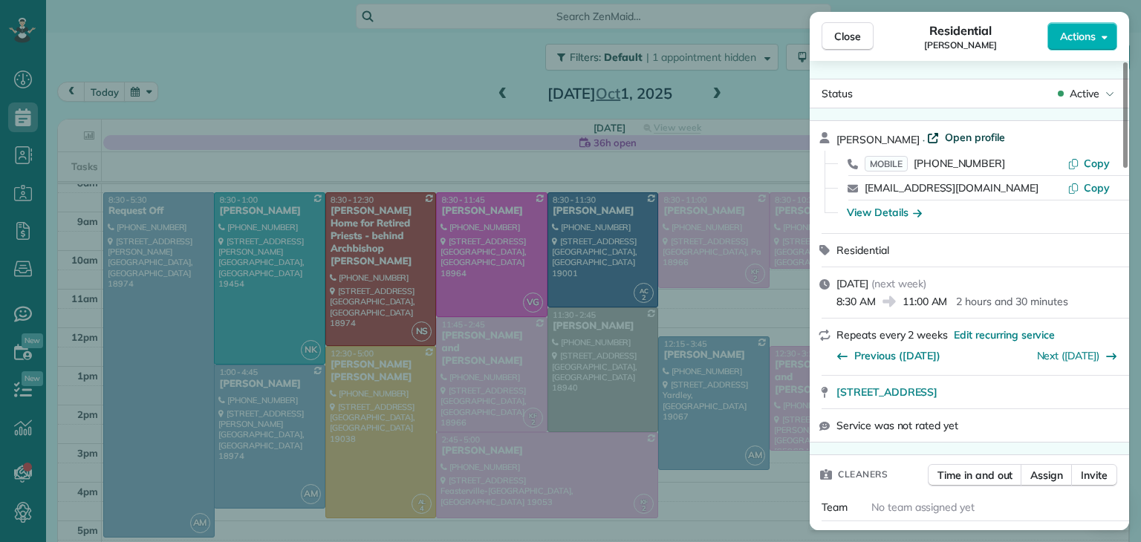
click at [951, 141] on span "Open profile" at bounding box center [975, 137] width 60 height 15
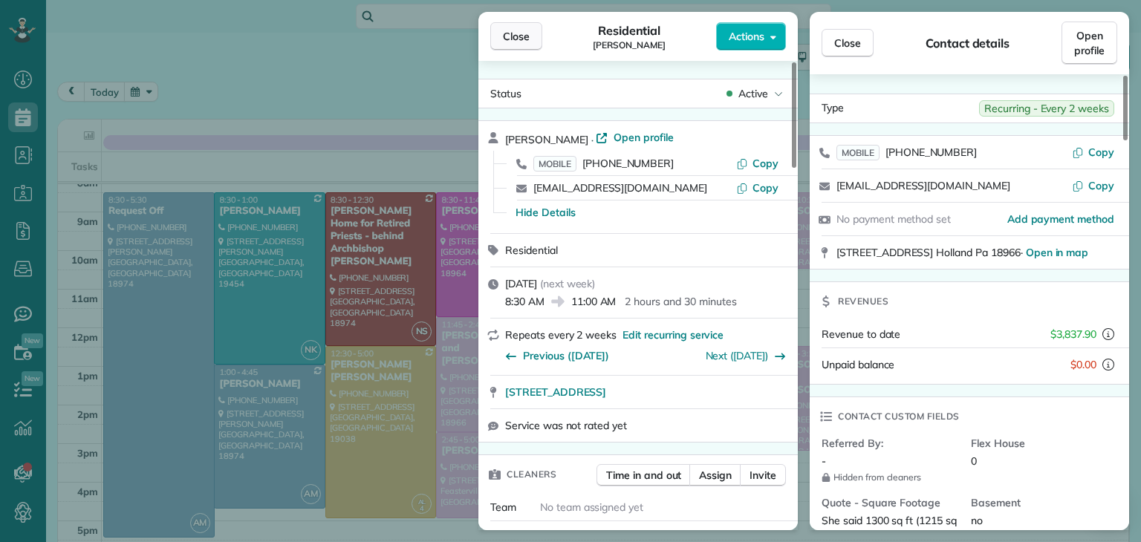
click at [498, 33] on button "Close" at bounding box center [516, 36] width 52 height 28
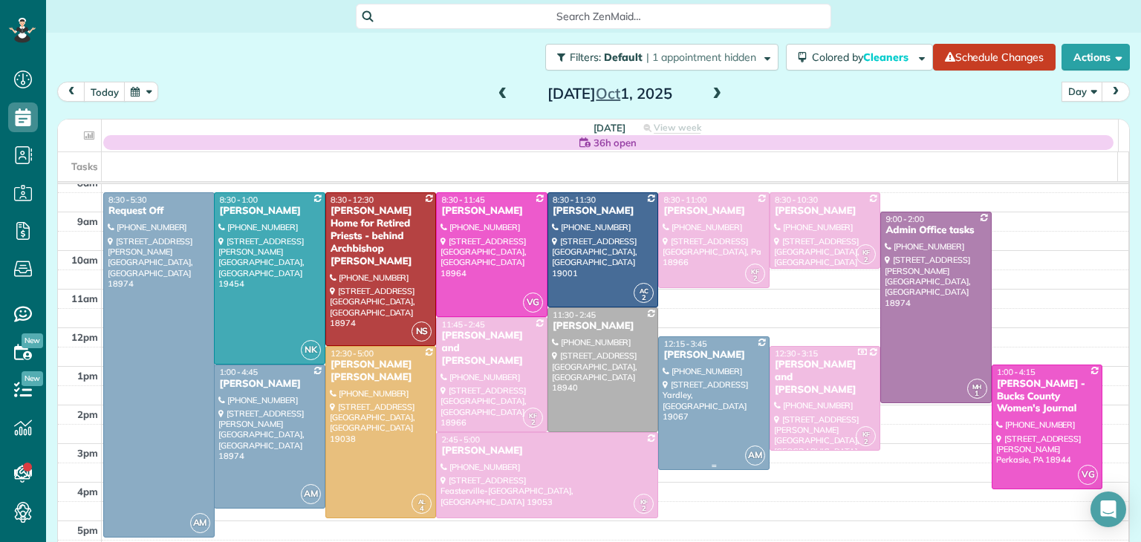
click at [698, 398] on div at bounding box center [714, 403] width 110 height 133
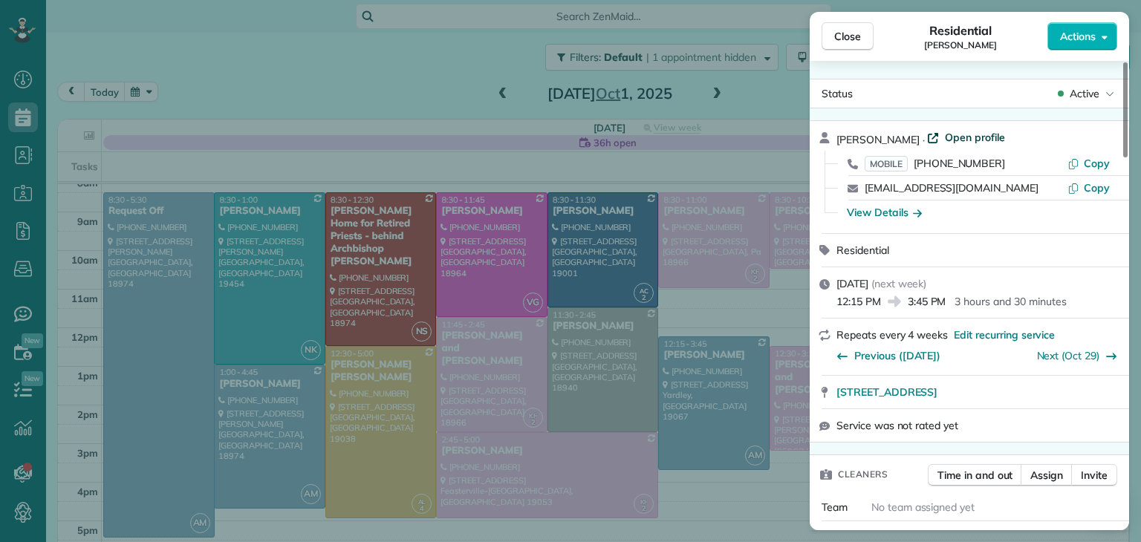
click at [974, 135] on span "Open profile" at bounding box center [975, 137] width 60 height 15
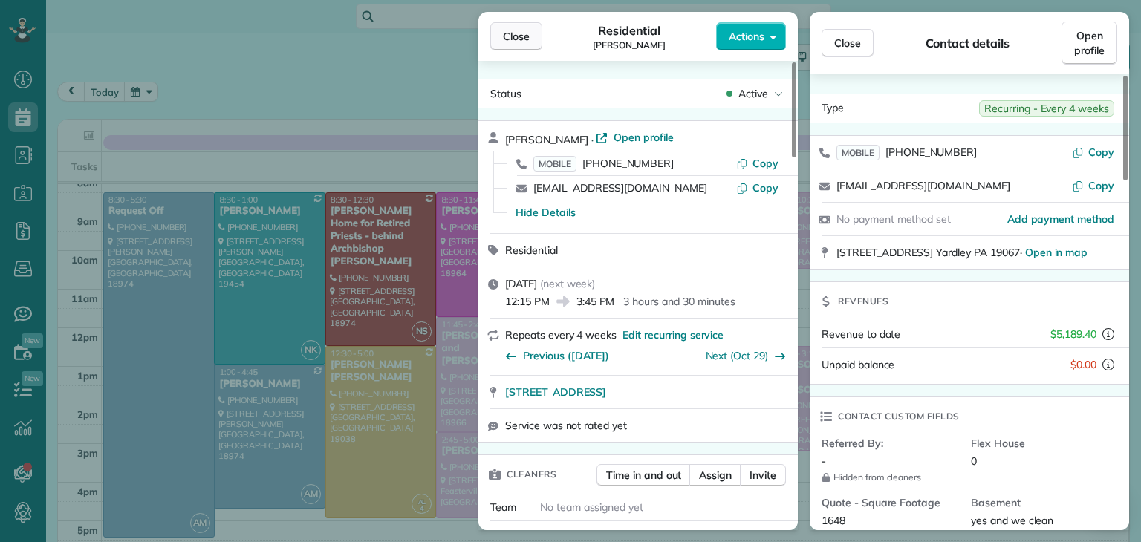
click at [501, 39] on button "Close" at bounding box center [516, 36] width 52 height 28
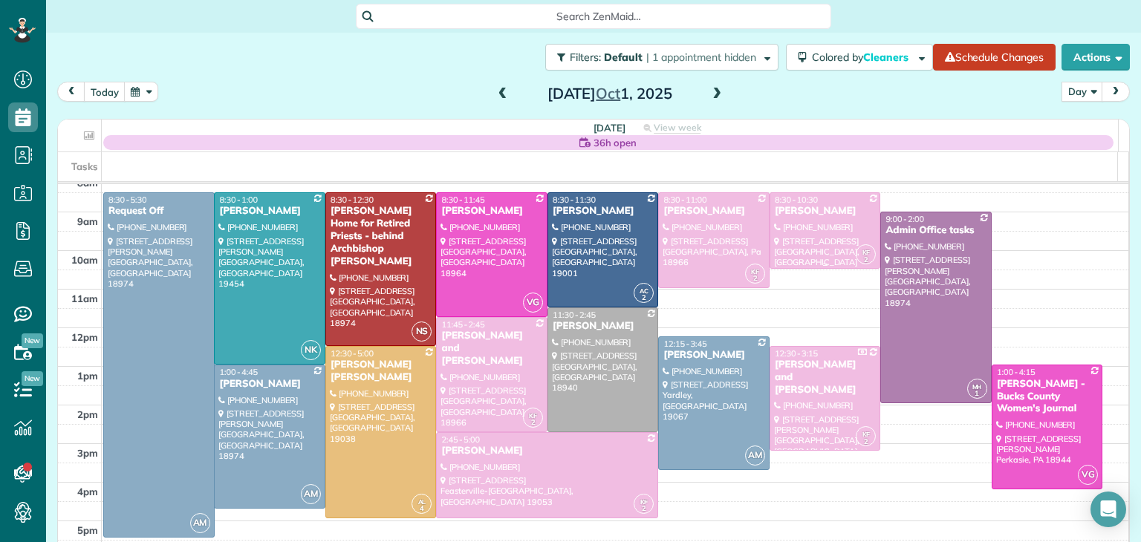
click at [822, 215] on div "[PERSON_NAME]" at bounding box center [825, 211] width 102 height 13
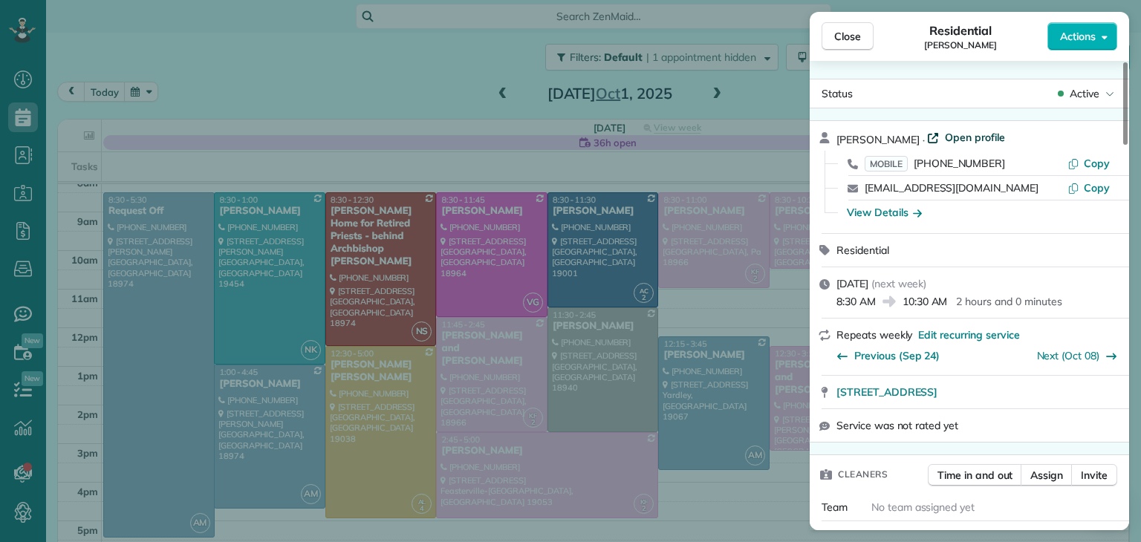
click at [982, 136] on span "Open profile" at bounding box center [975, 137] width 60 height 15
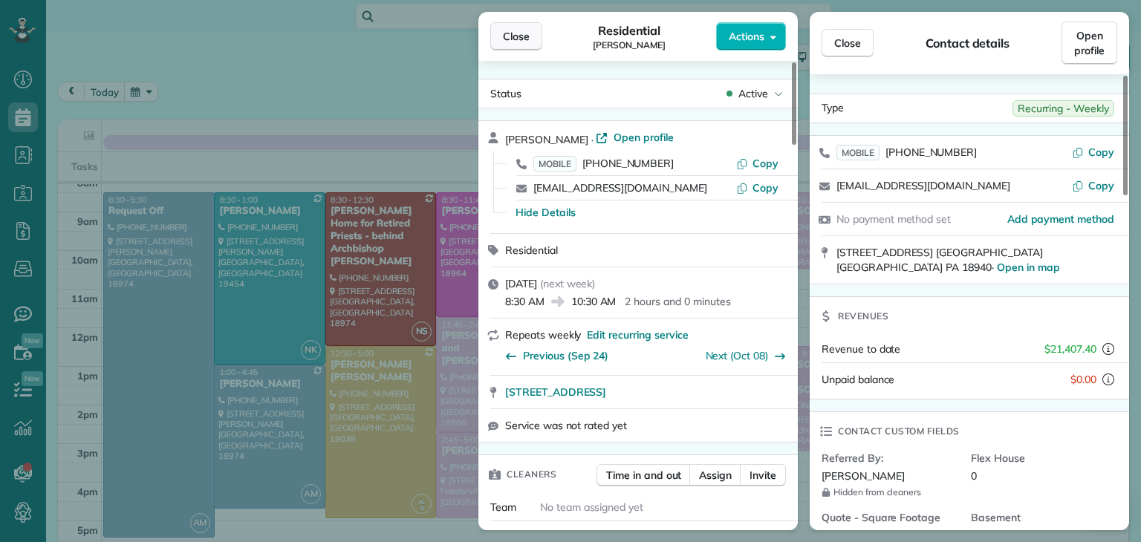
click at [509, 36] on span "Close" at bounding box center [516, 36] width 27 height 15
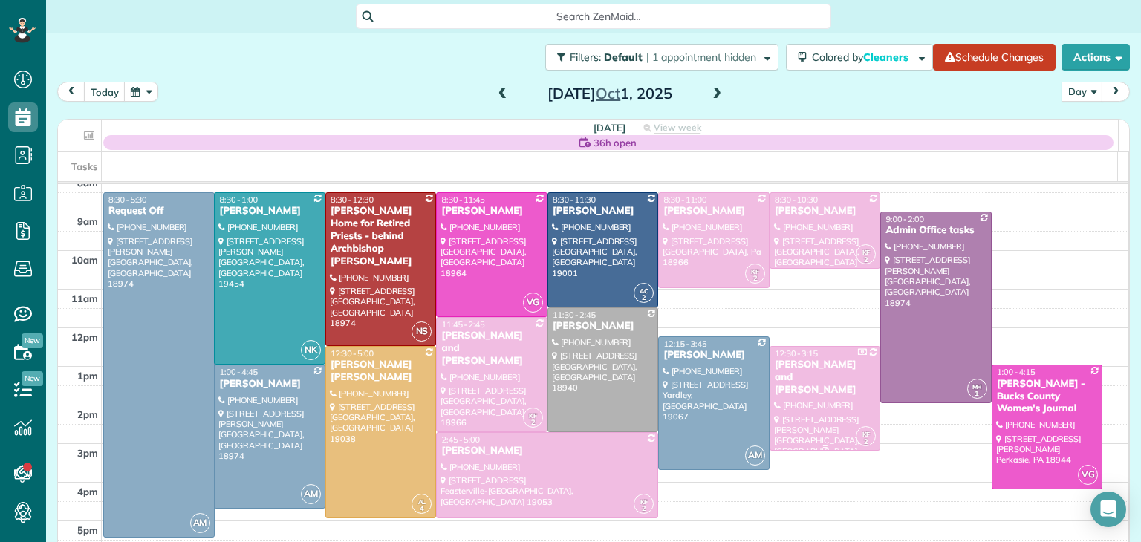
click at [817, 411] on div at bounding box center [825, 399] width 110 height 104
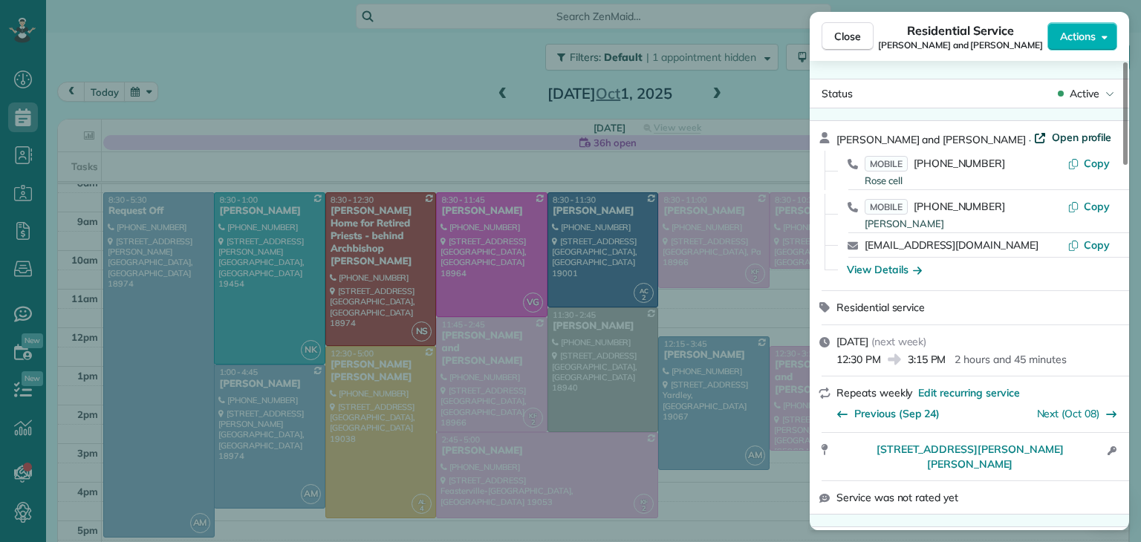
click at [1052, 131] on span "Open profile" at bounding box center [1082, 137] width 60 height 15
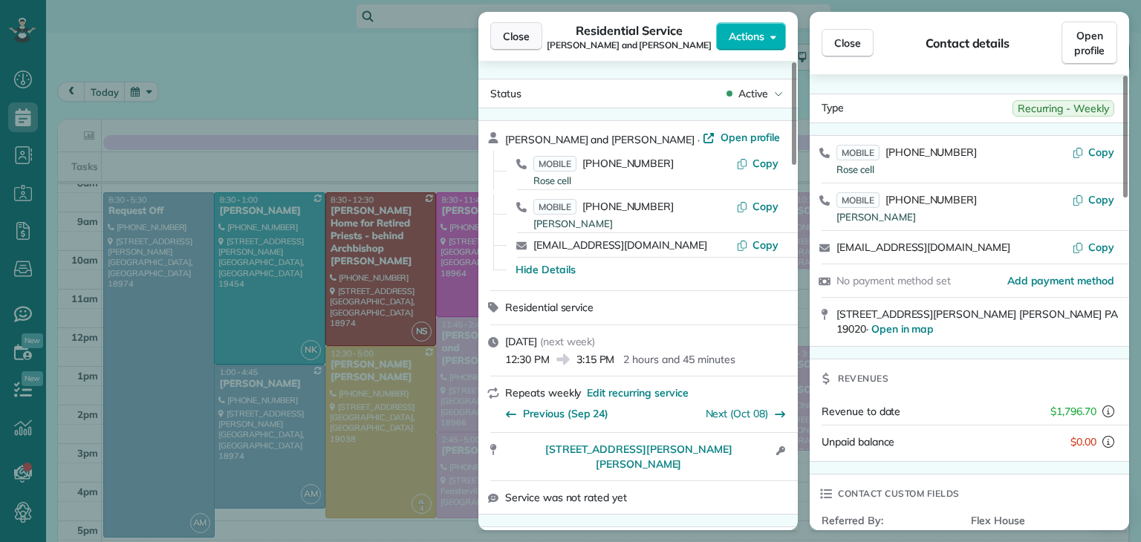
click at [509, 36] on span "Close" at bounding box center [516, 36] width 27 height 15
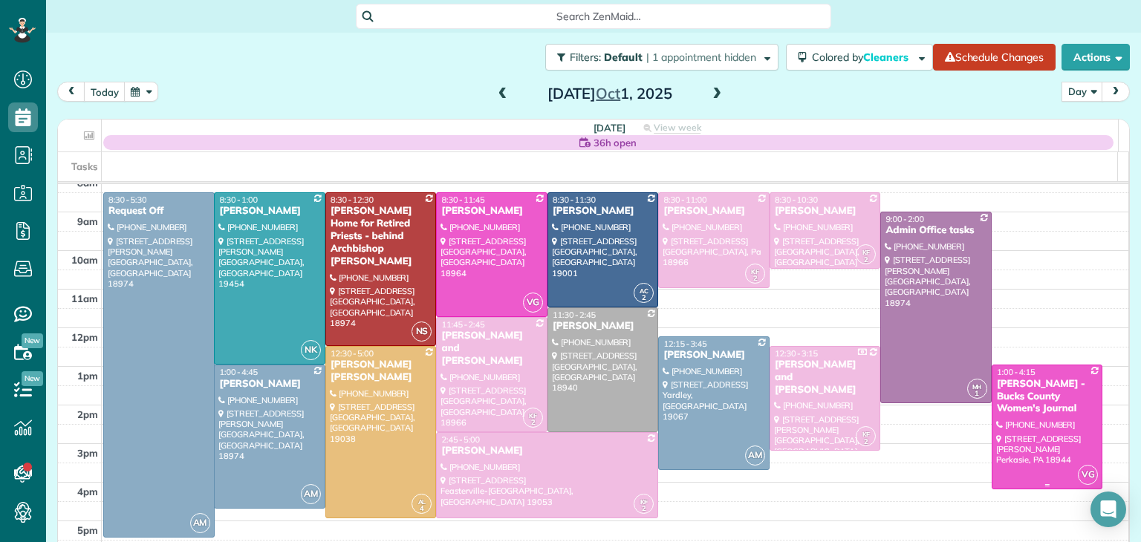
click at [1036, 452] on div at bounding box center [1047, 426] width 110 height 123
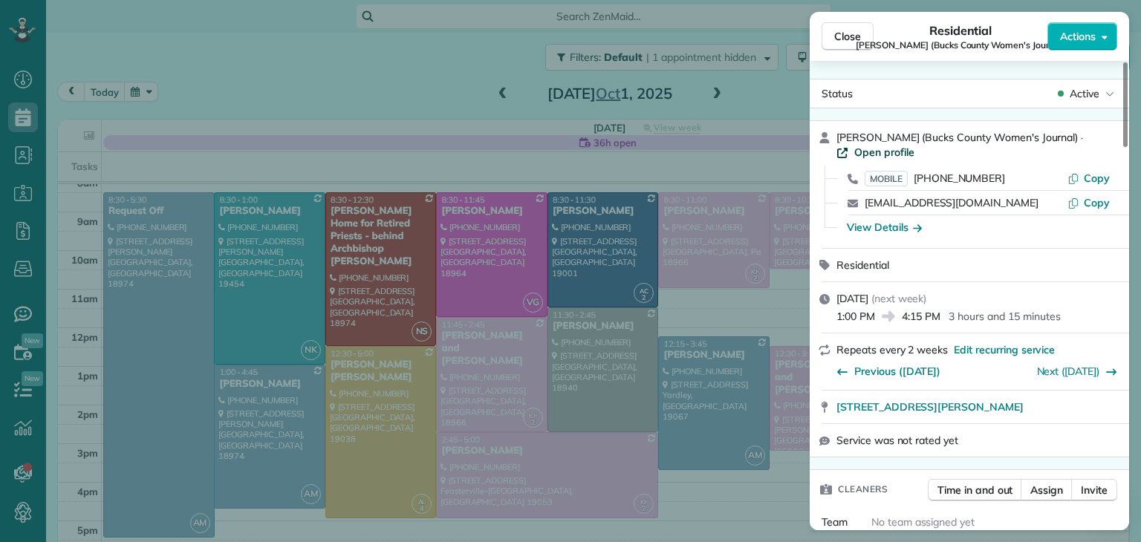
click at [884, 146] on span "Open profile" at bounding box center [884, 152] width 60 height 15
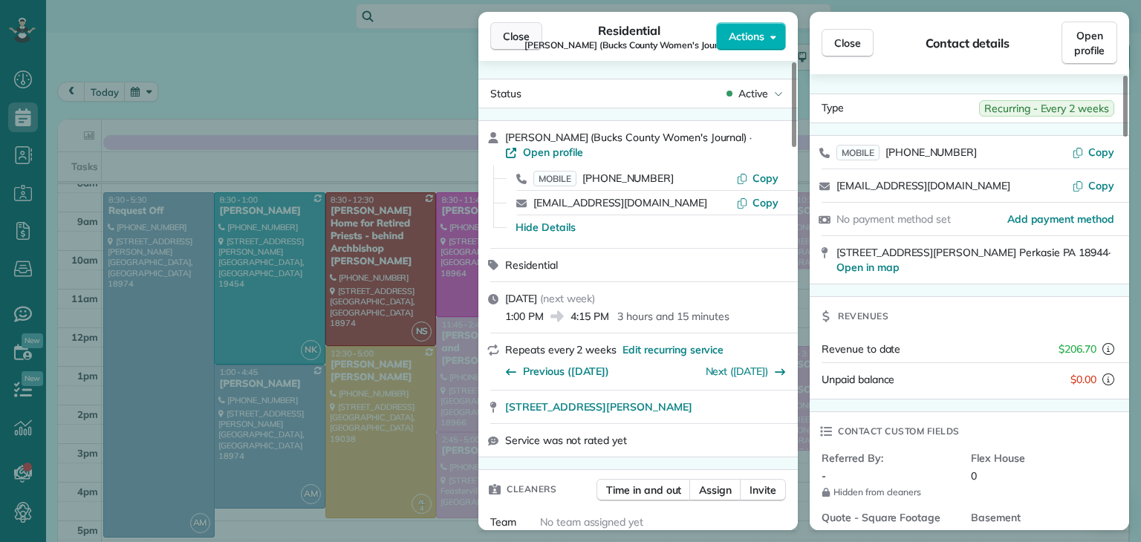
click at [508, 42] on span "Close" at bounding box center [516, 36] width 27 height 15
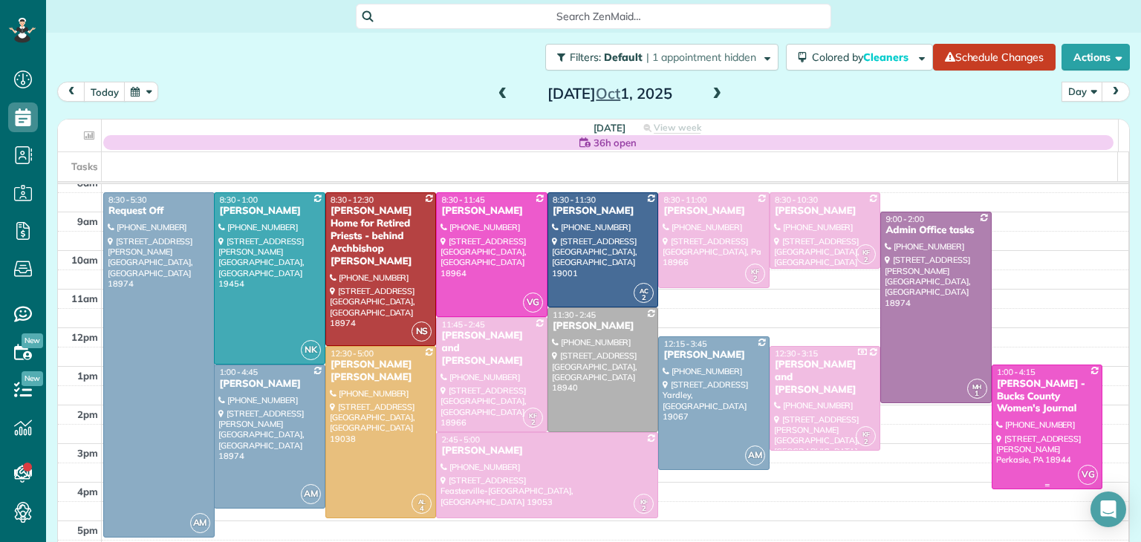
click at [1020, 444] on div at bounding box center [1047, 426] width 110 height 123
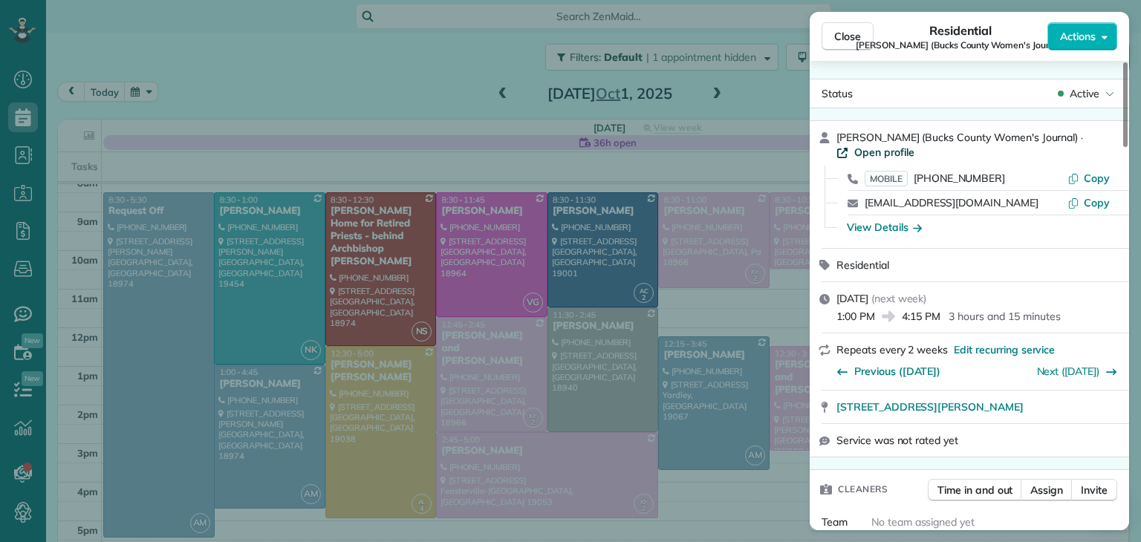
click at [893, 151] on span "Open profile" at bounding box center [884, 152] width 60 height 15
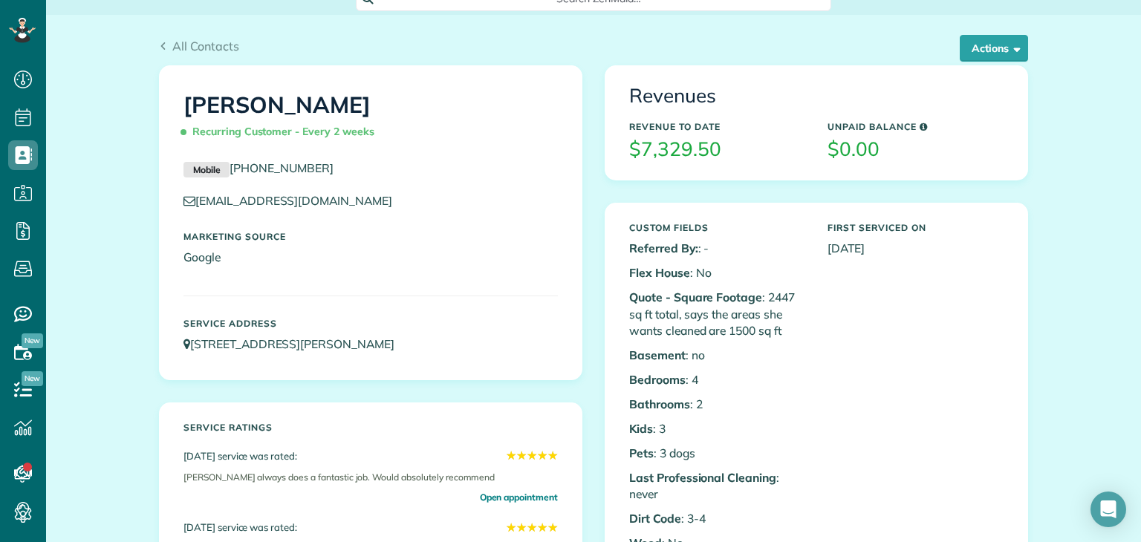
scroll to position [15, 0]
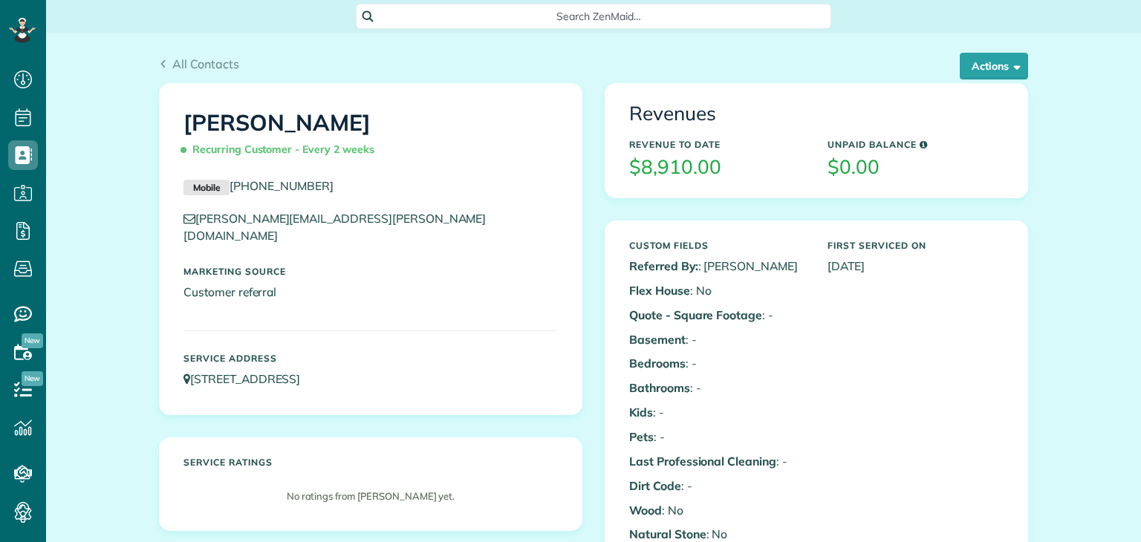
scroll to position [7, 7]
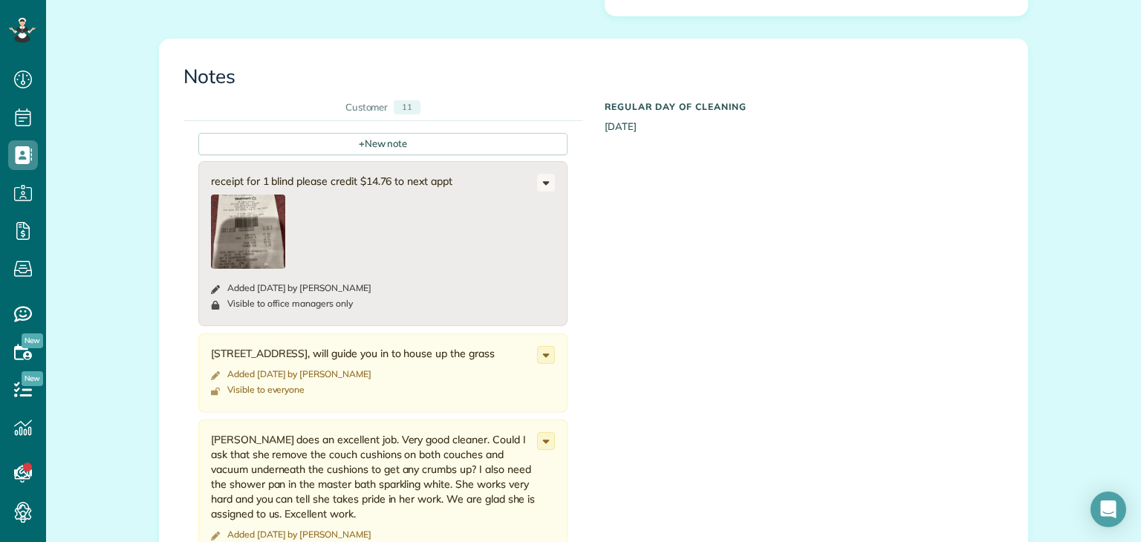
scroll to position [1196, 0]
click at [437, 131] on div "+ New note" at bounding box center [382, 142] width 369 height 22
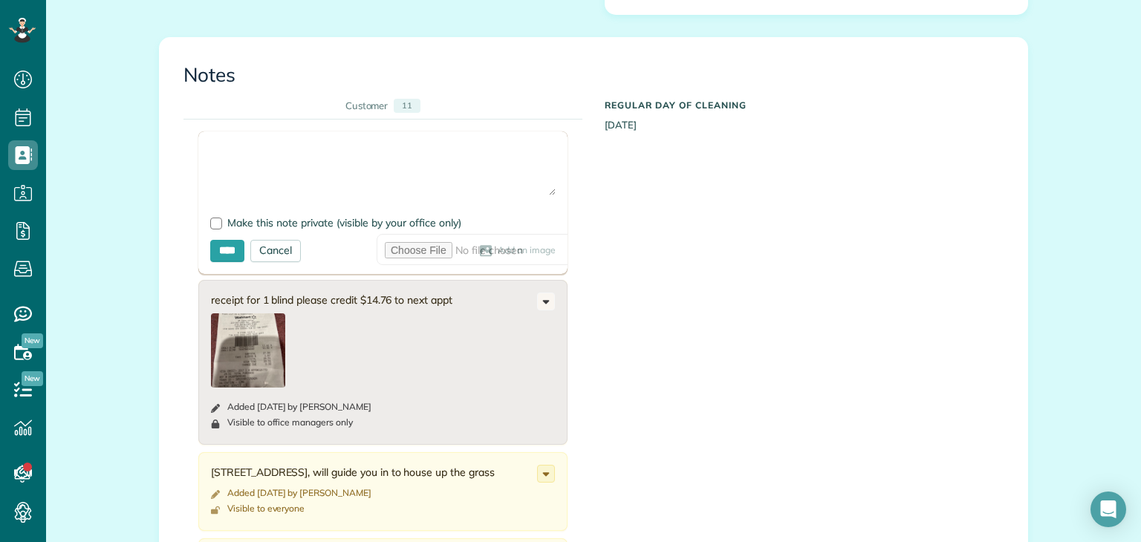
click at [397, 148] on textarea at bounding box center [382, 169] width 345 height 52
type textarea "**********"
click at [216, 218] on label "Make this note private (visible by your office only)" at bounding box center [382, 223] width 345 height 10
click at [229, 241] on input "****" at bounding box center [227, 251] width 34 height 22
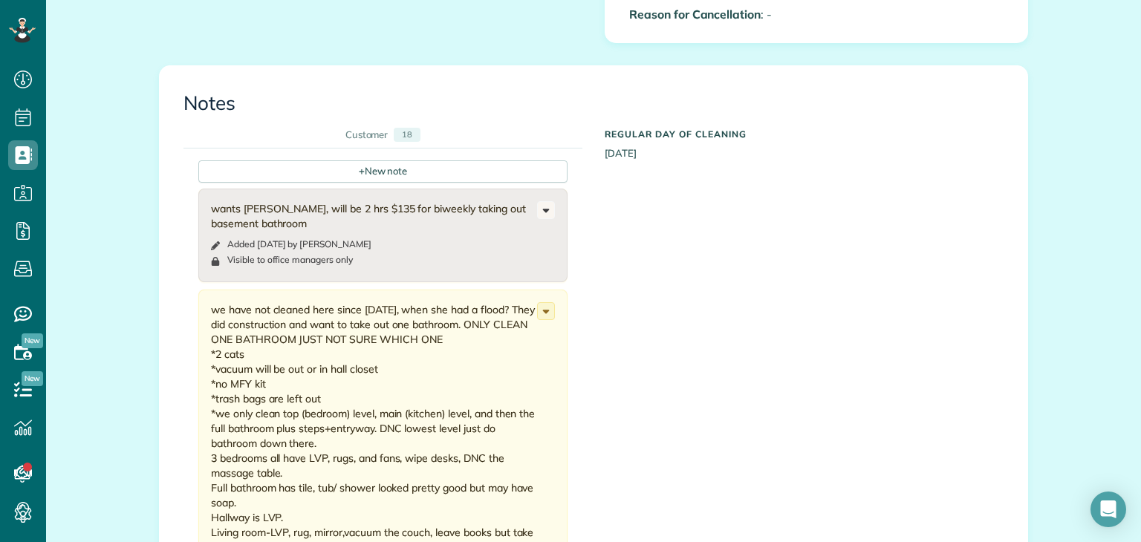
scroll to position [1015, 0]
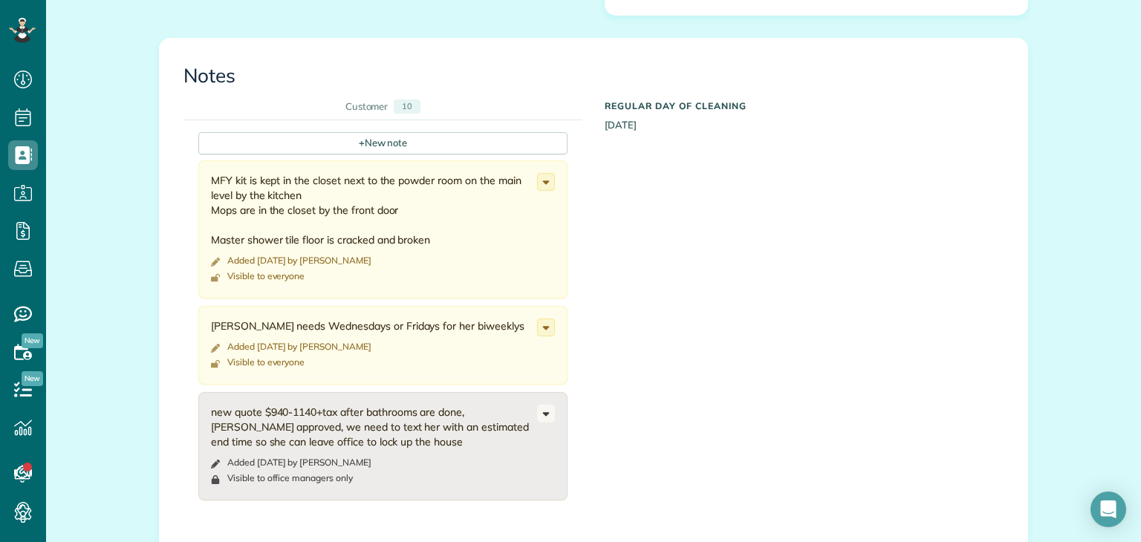
scroll to position [1111, 0]
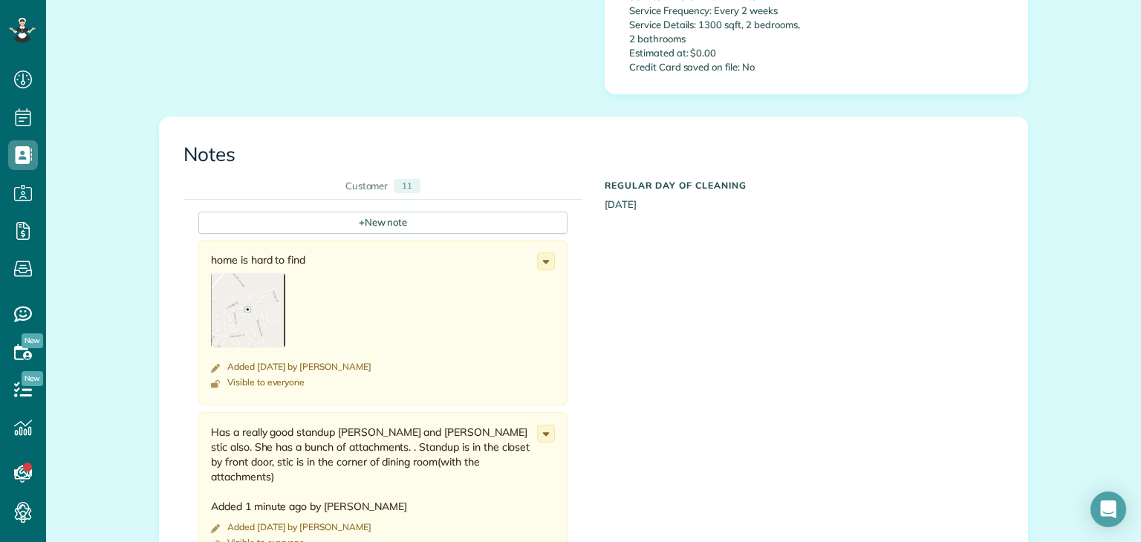
scroll to position [1309, 0]
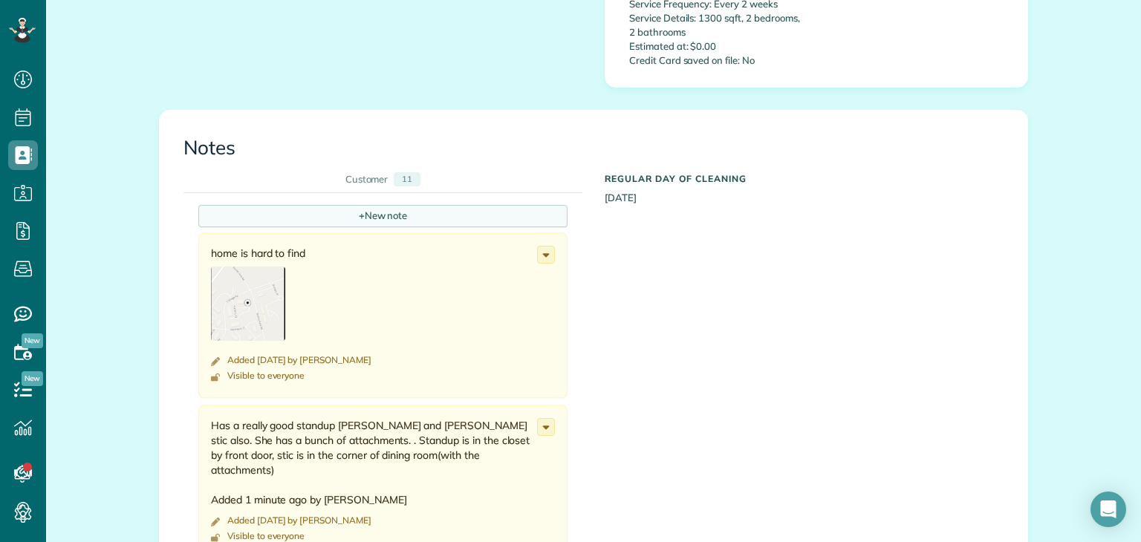
click at [389, 205] on div "+ New note" at bounding box center [382, 216] width 369 height 22
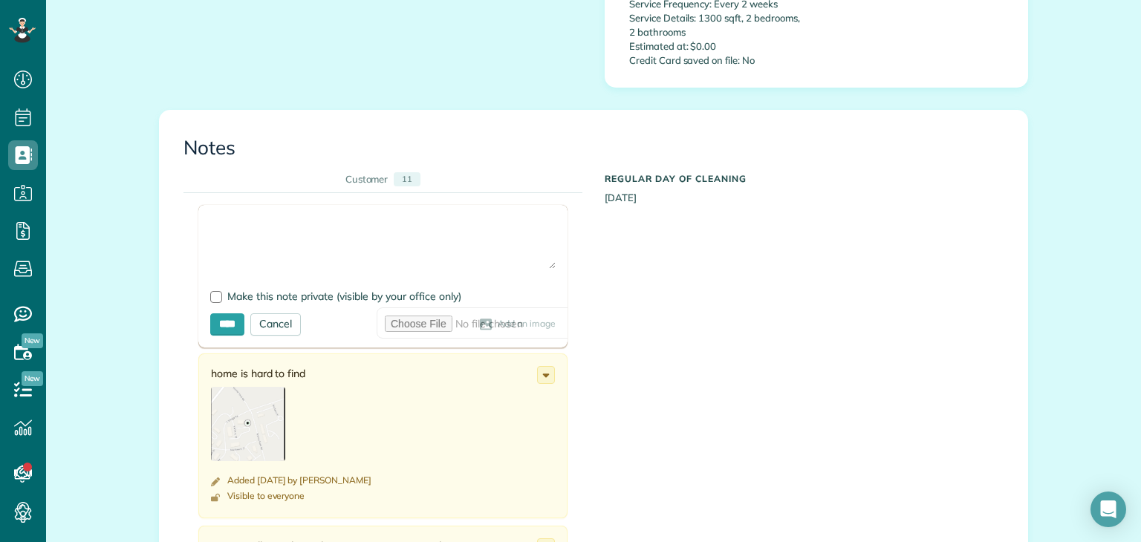
click at [365, 217] on textarea at bounding box center [382, 243] width 345 height 52
type textarea "**********"
click at [210, 291] on div at bounding box center [216, 297] width 12 height 12
click at [222, 313] on input "****" at bounding box center [227, 324] width 34 height 22
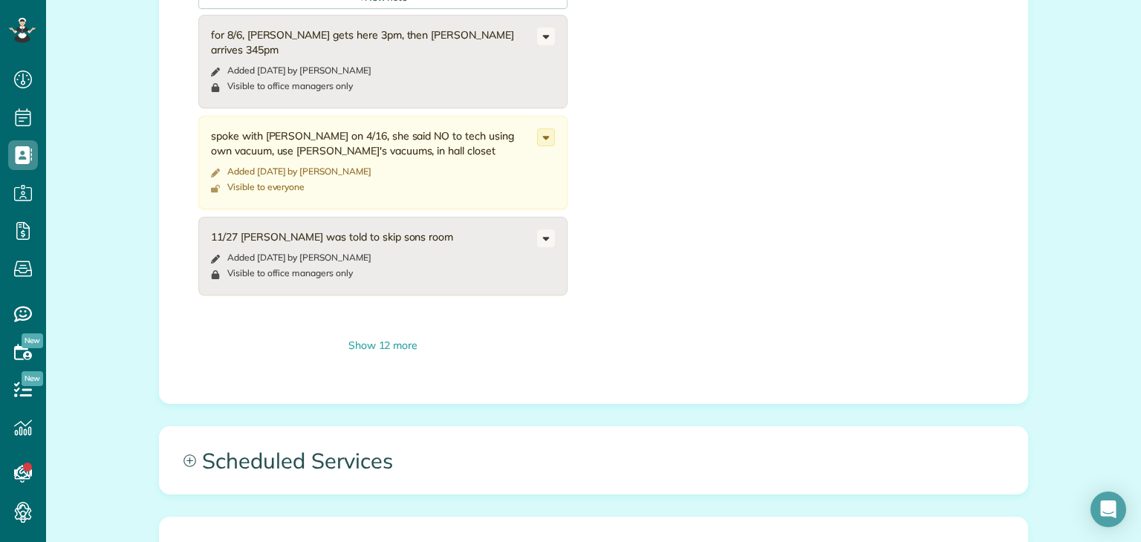
scroll to position [1188, 0]
click at [391, 342] on div "Show 12 more" at bounding box center [382, 346] width 369 height 16
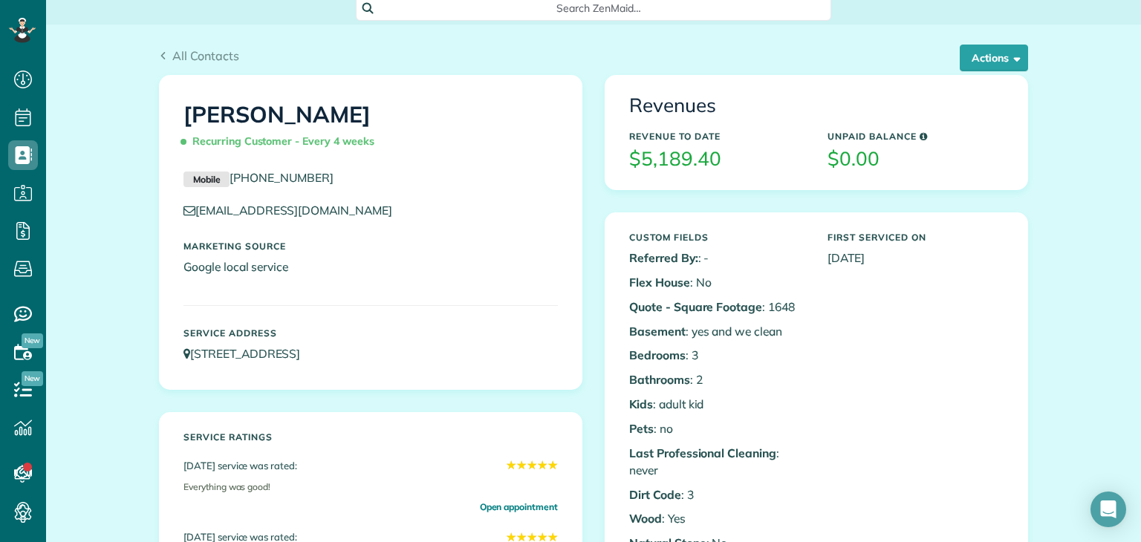
scroll to position [0, 0]
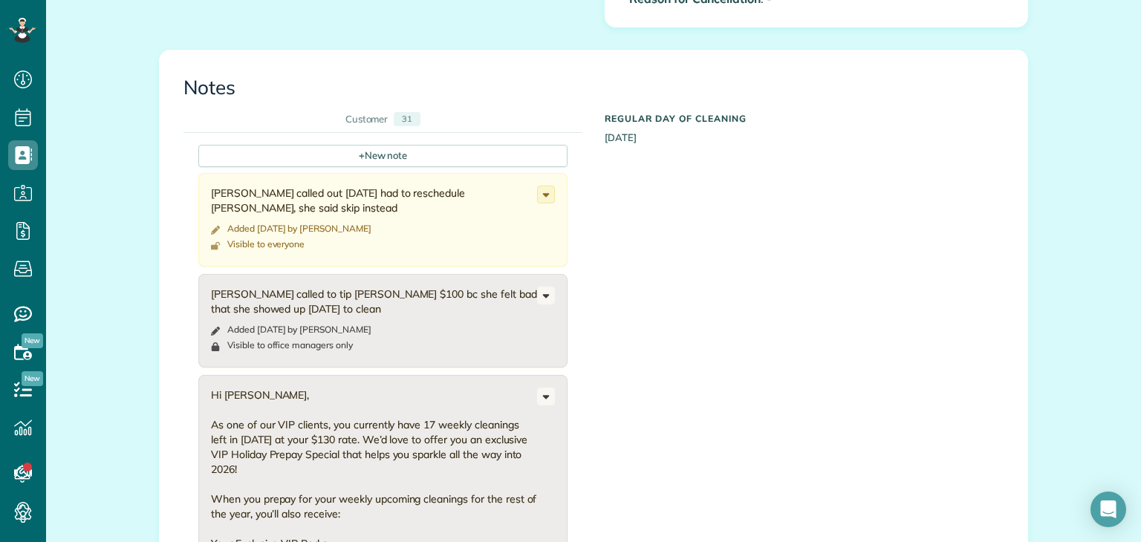
scroll to position [1049, 0]
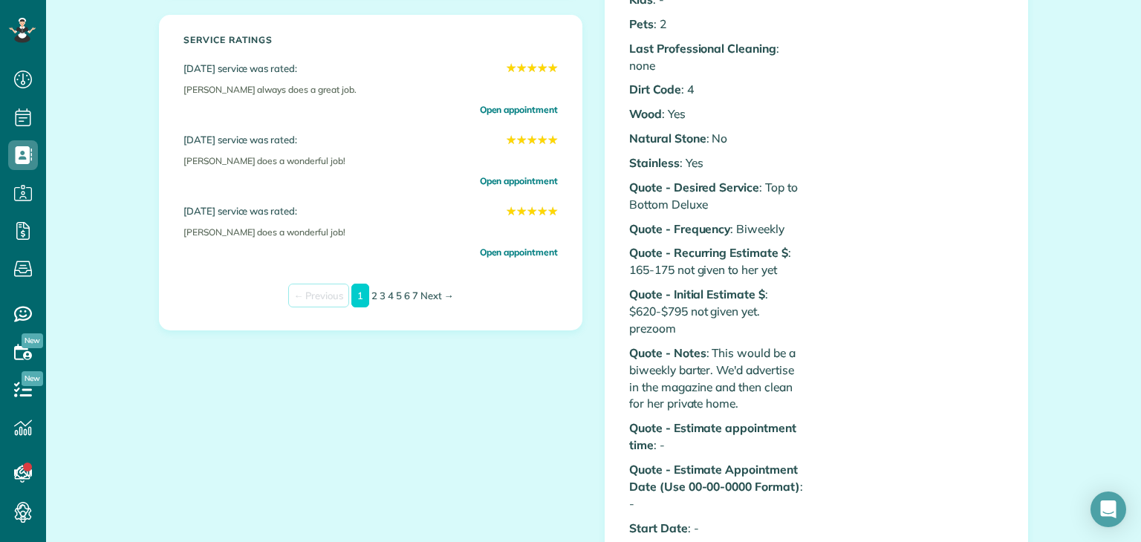
scroll to position [437, 0]
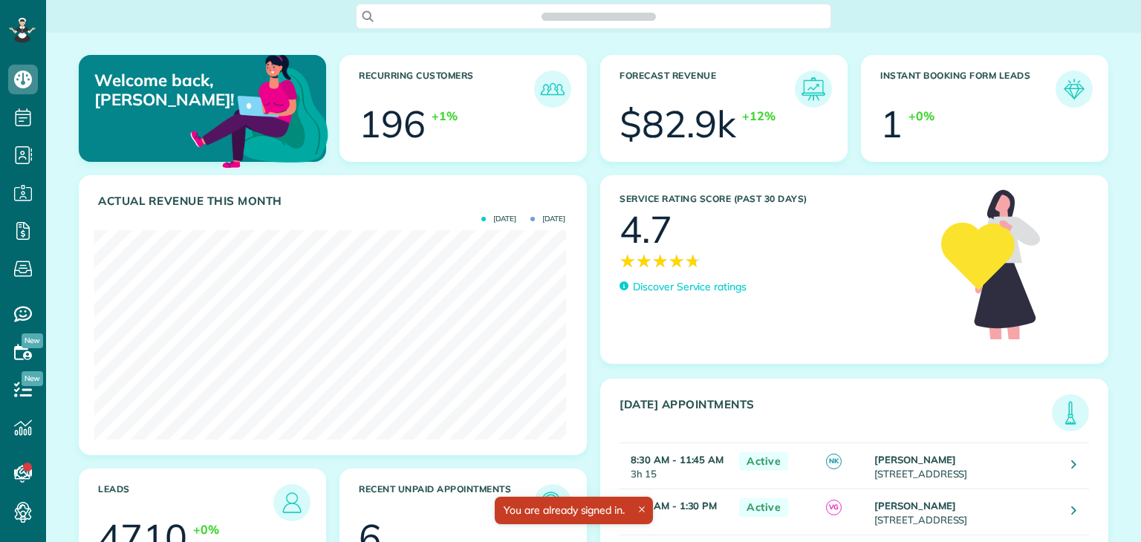
scroll to position [209, 471]
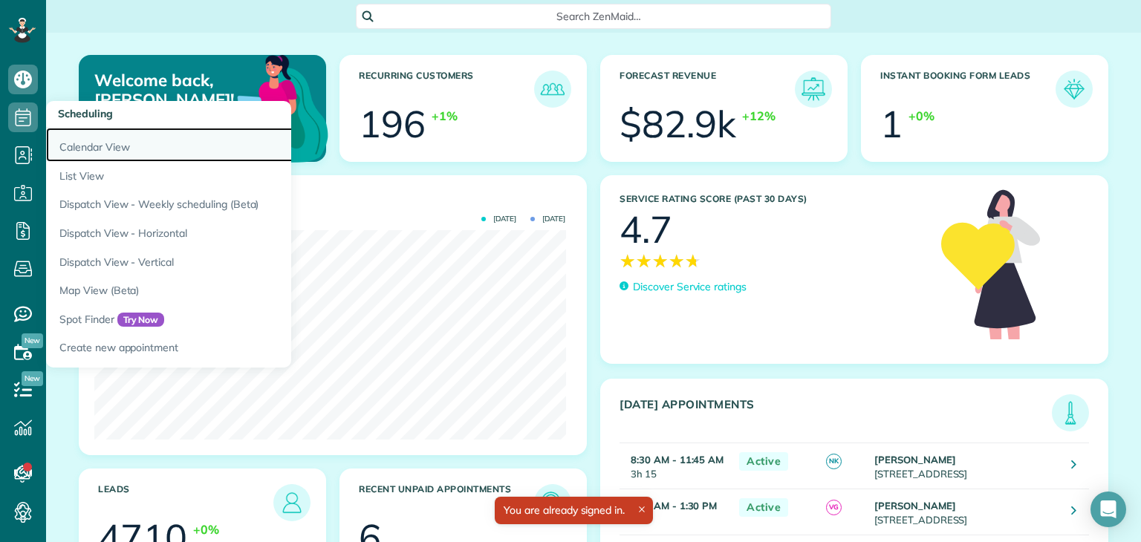
click at [105, 146] on link "Calendar View" at bounding box center [231, 145] width 371 height 34
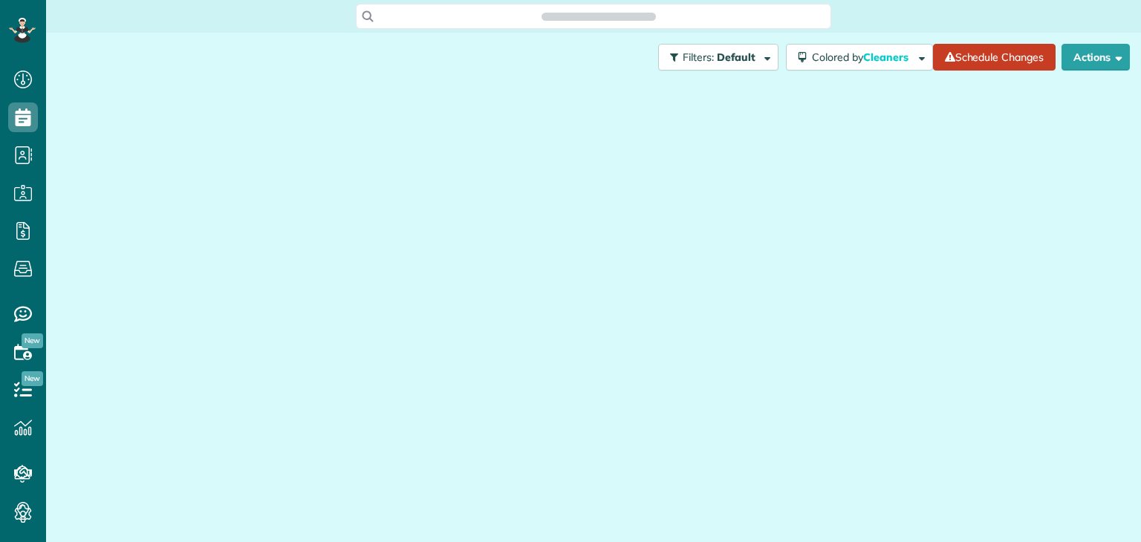
scroll to position [7, 7]
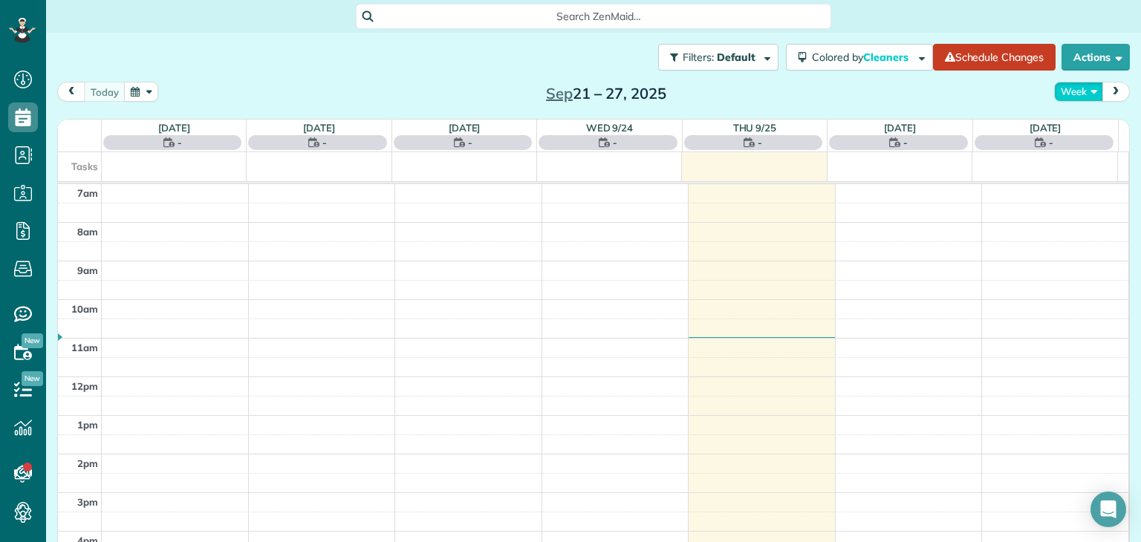
click at [1084, 101] on button "Week" at bounding box center [1078, 92] width 49 height 20
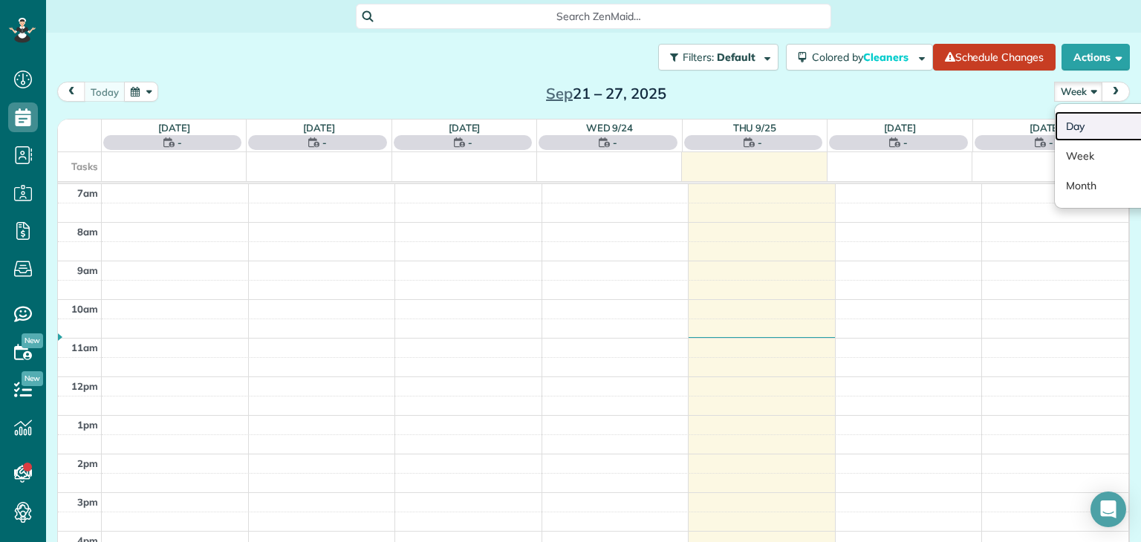
click at [1093, 126] on link "Day" at bounding box center [1113, 126] width 117 height 30
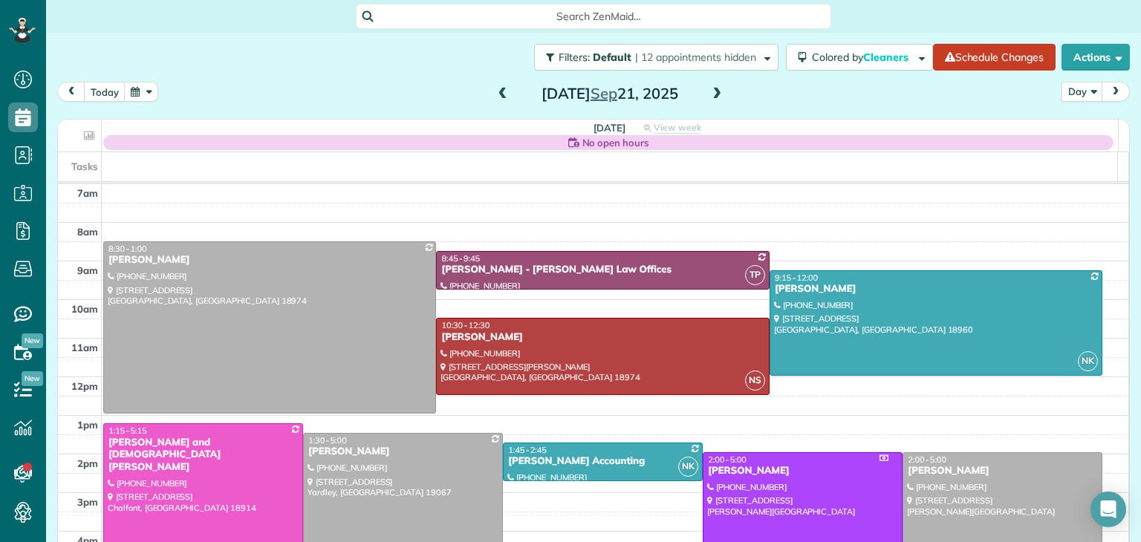
click at [708, 84] on span at bounding box center [716, 94] width 16 height 22
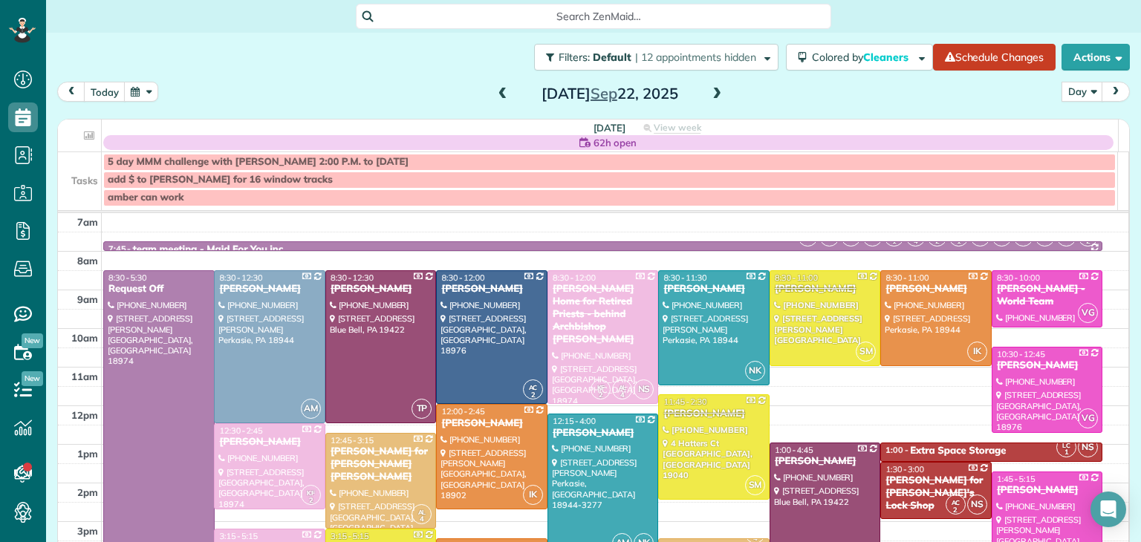
click at [708, 84] on span at bounding box center [716, 94] width 16 height 22
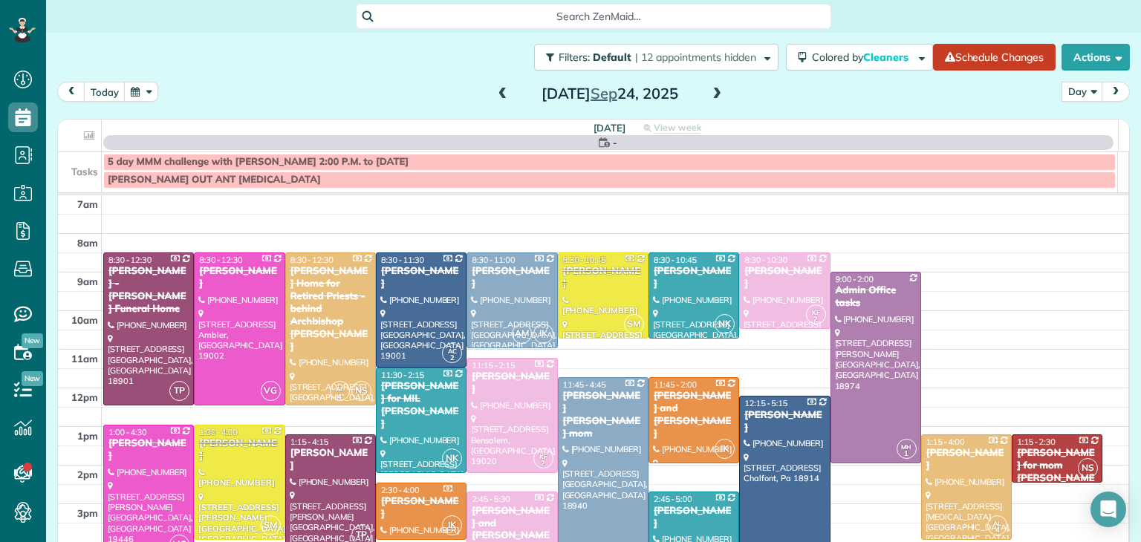
click at [708, 84] on span at bounding box center [716, 94] width 16 height 22
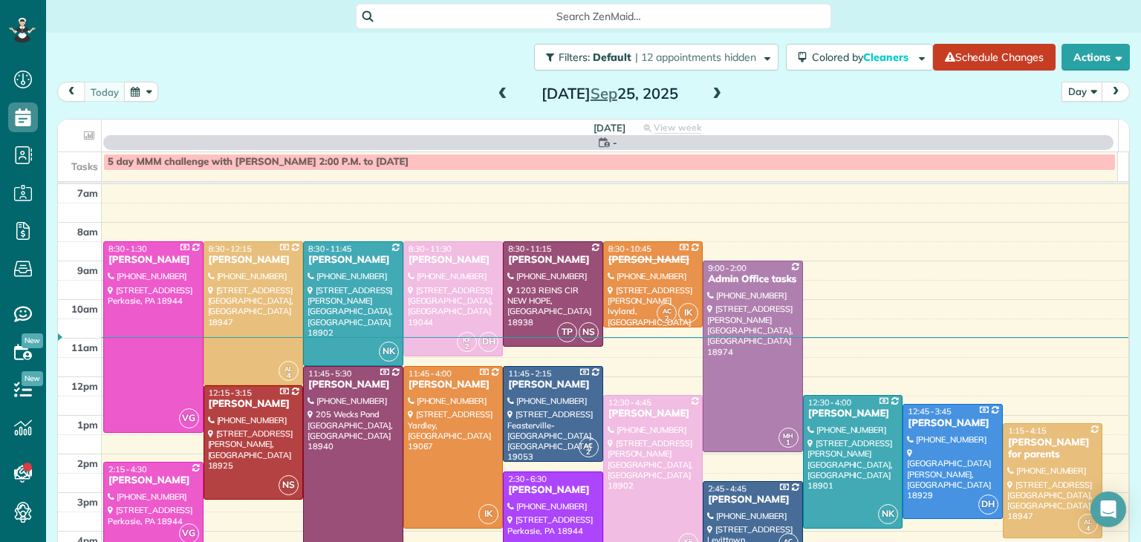
click at [708, 84] on span at bounding box center [716, 94] width 16 height 22
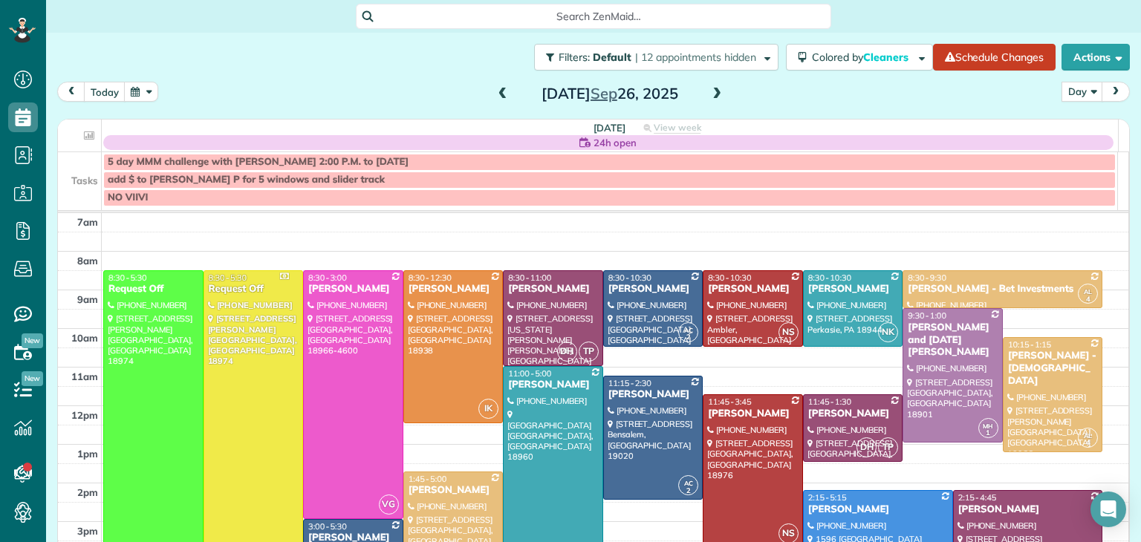
click at [708, 84] on span at bounding box center [716, 94] width 16 height 22
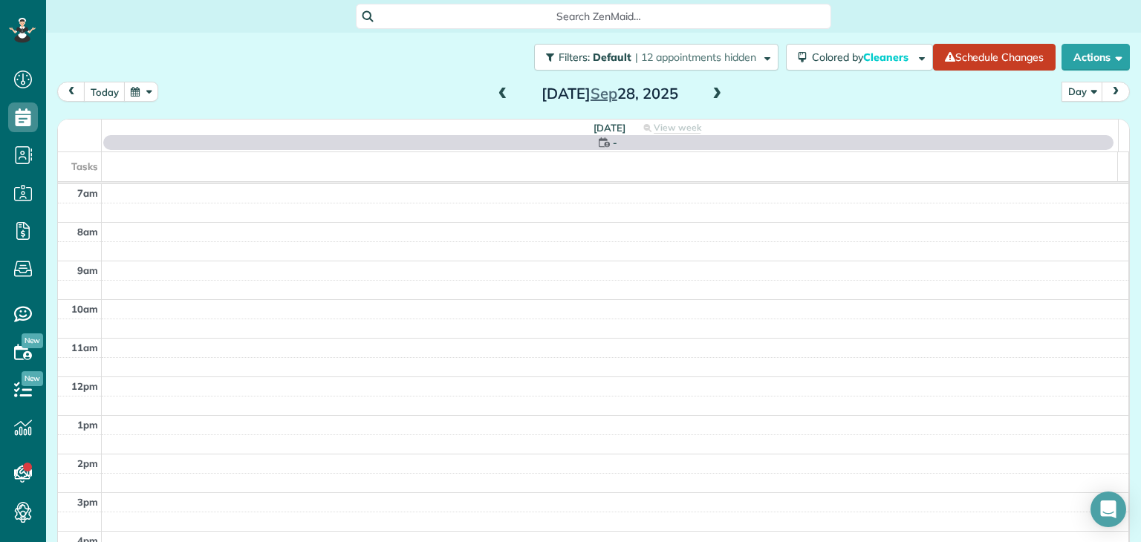
click at [708, 84] on span at bounding box center [716, 94] width 16 height 22
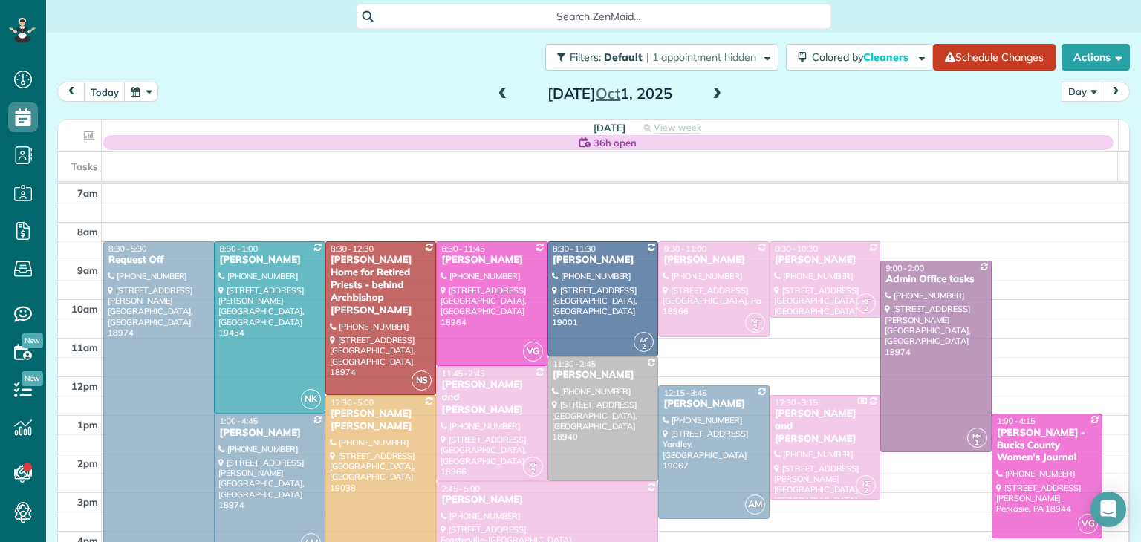
click at [708, 84] on span at bounding box center [716, 94] width 16 height 22
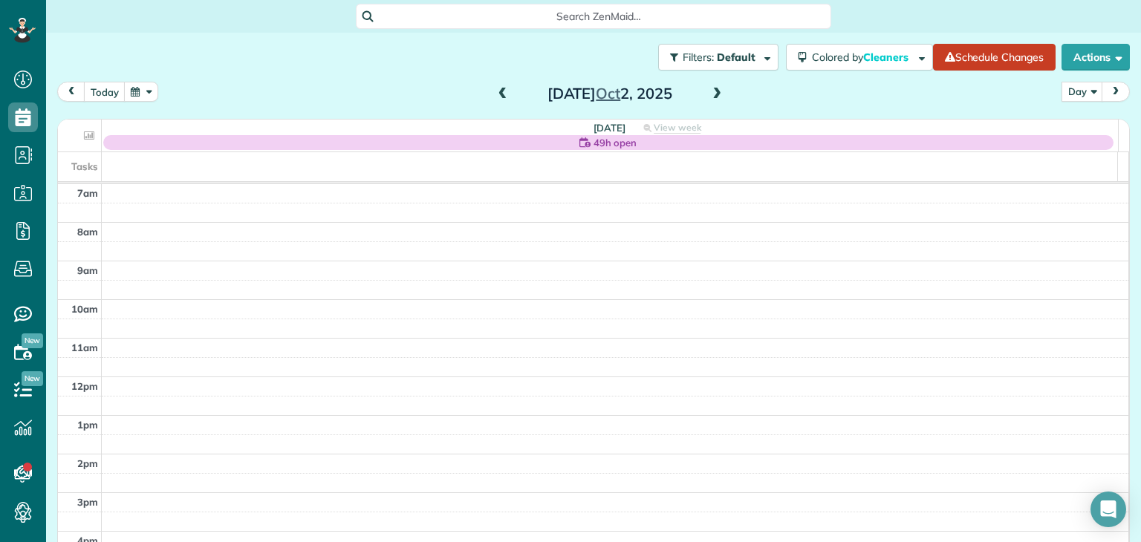
scroll to position [158, 0]
click at [502, 90] on span at bounding box center [503, 94] width 16 height 13
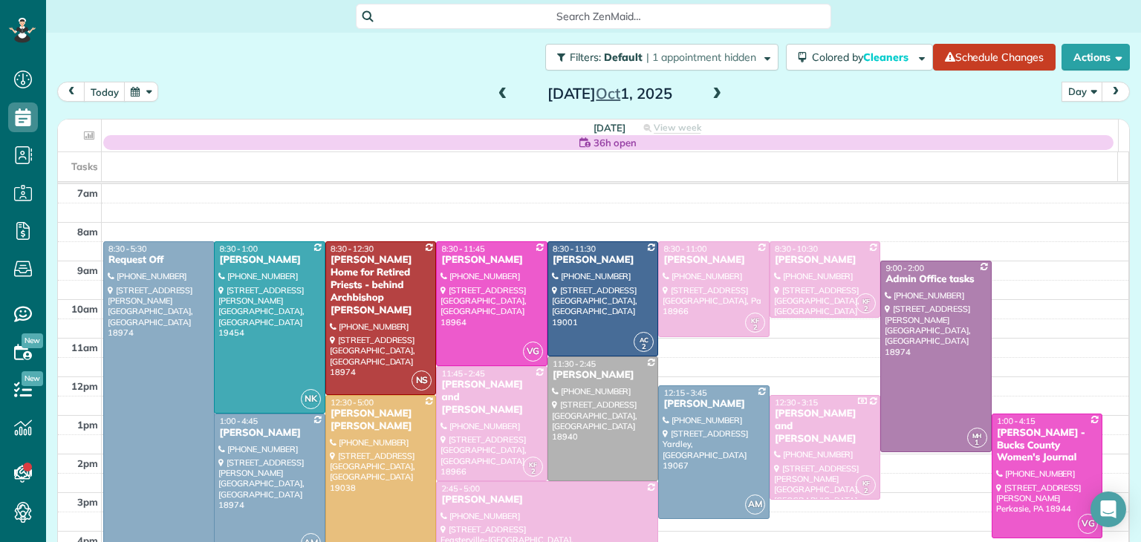
click at [710, 89] on span at bounding box center [716, 94] width 16 height 13
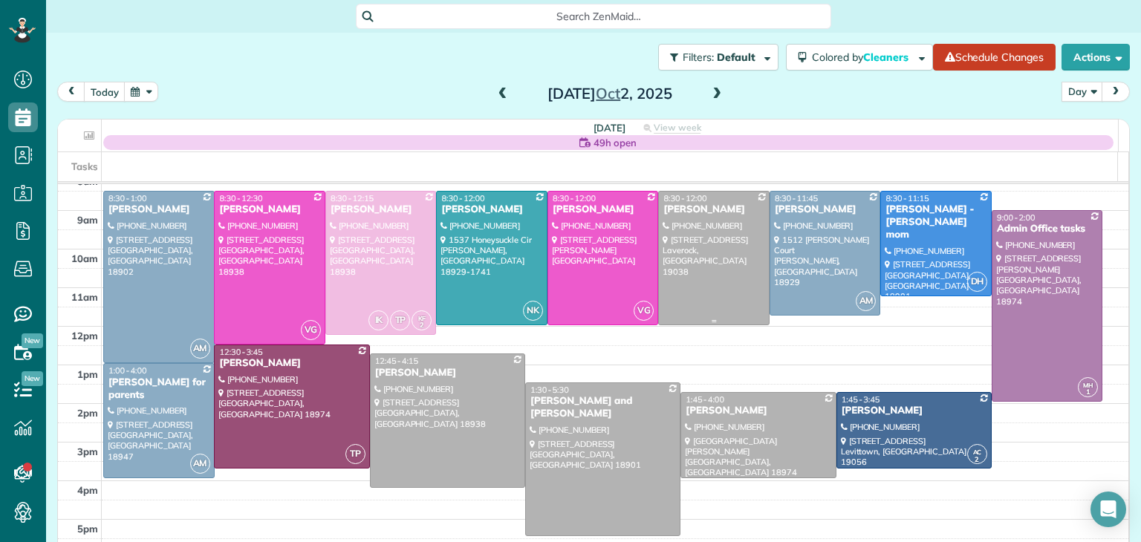
scroll to position [52, 0]
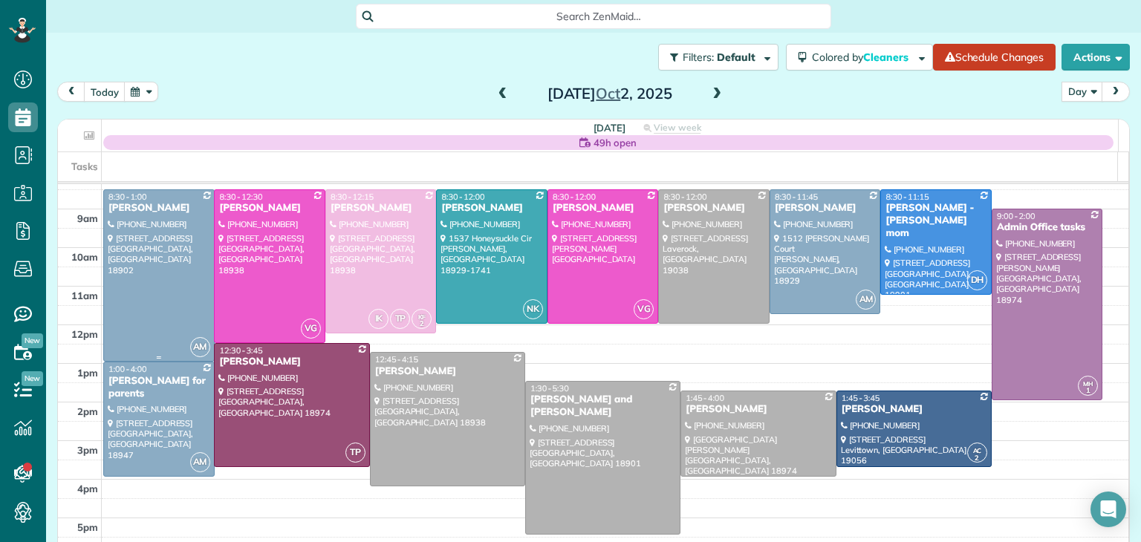
click at [177, 258] on div at bounding box center [159, 275] width 110 height 171
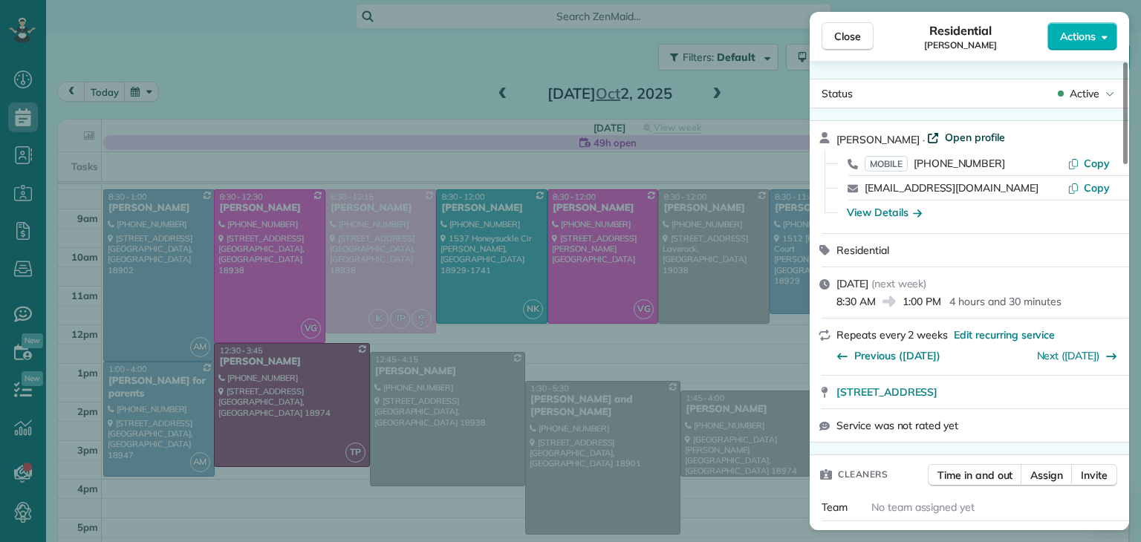
click at [983, 131] on span "Open profile" at bounding box center [975, 137] width 60 height 15
